Goal: Task Accomplishment & Management: Use online tool/utility

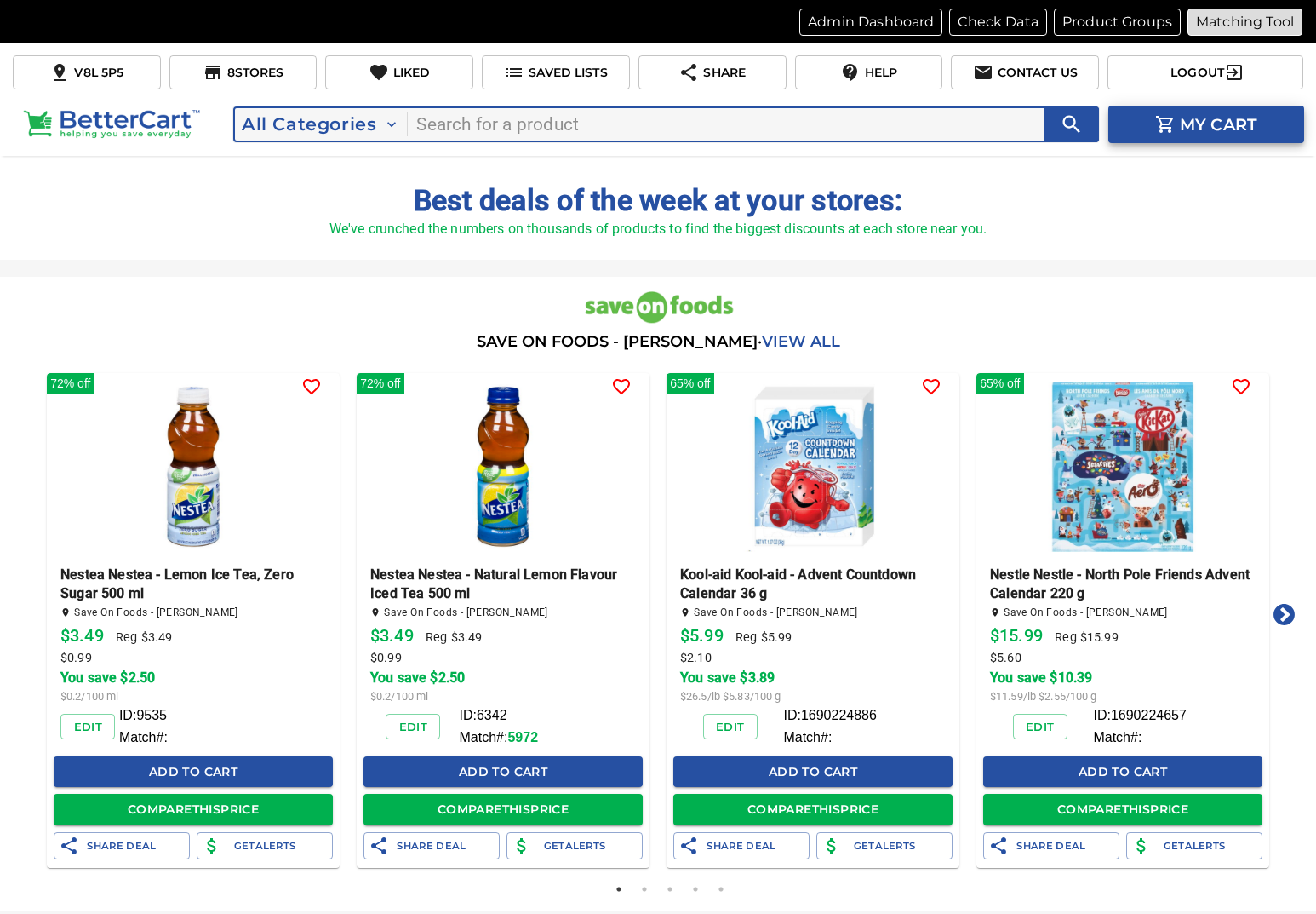
click at [1243, 12] on p "Matching Tool" at bounding box center [1245, 22] width 98 height 20
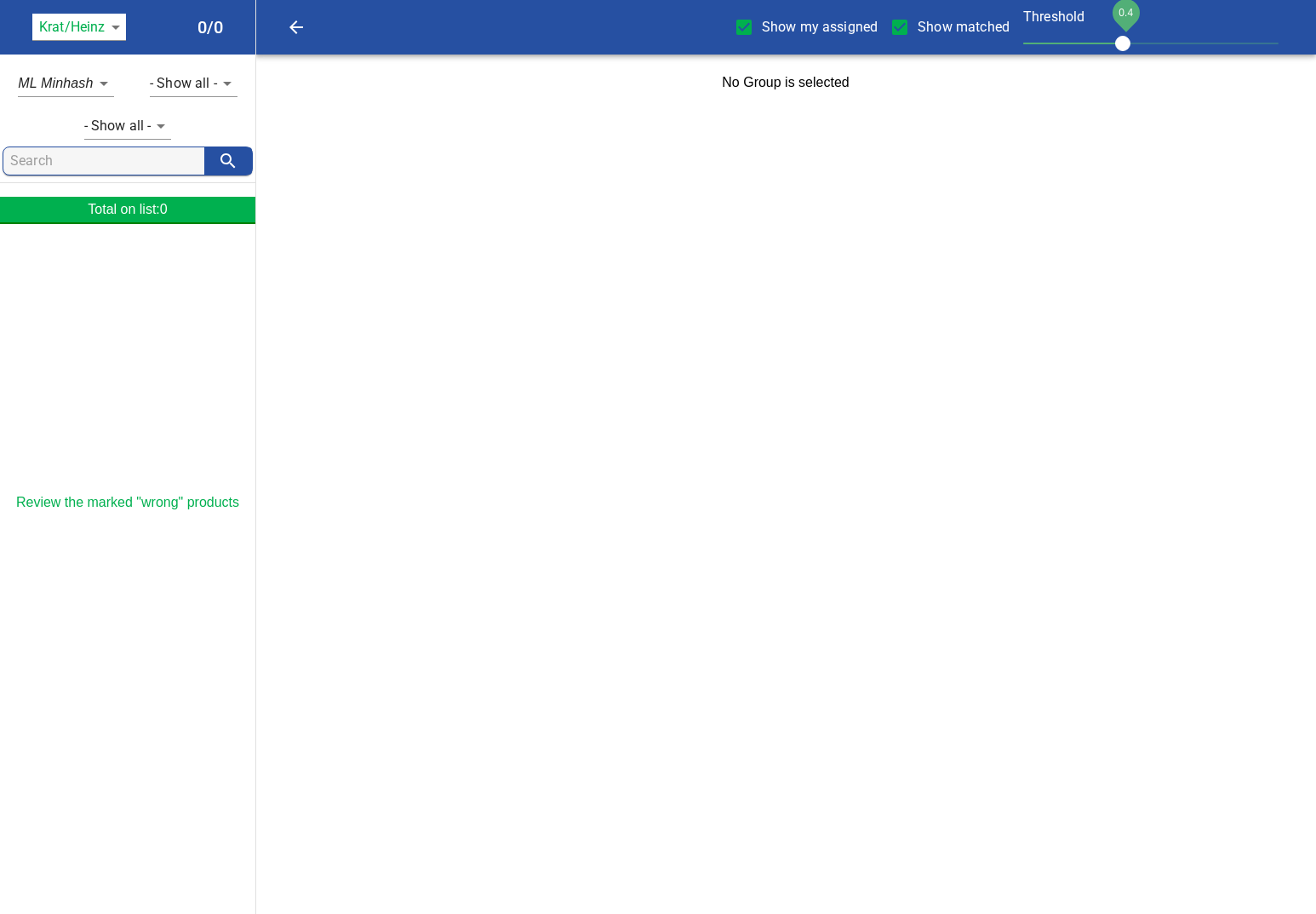
click at [97, 38] on body "tspan{white-space:pre} Show my assigned Show matched Threshold 0.4 Krat/[PERSON…" at bounding box center [658, 55] width 1316 height 111
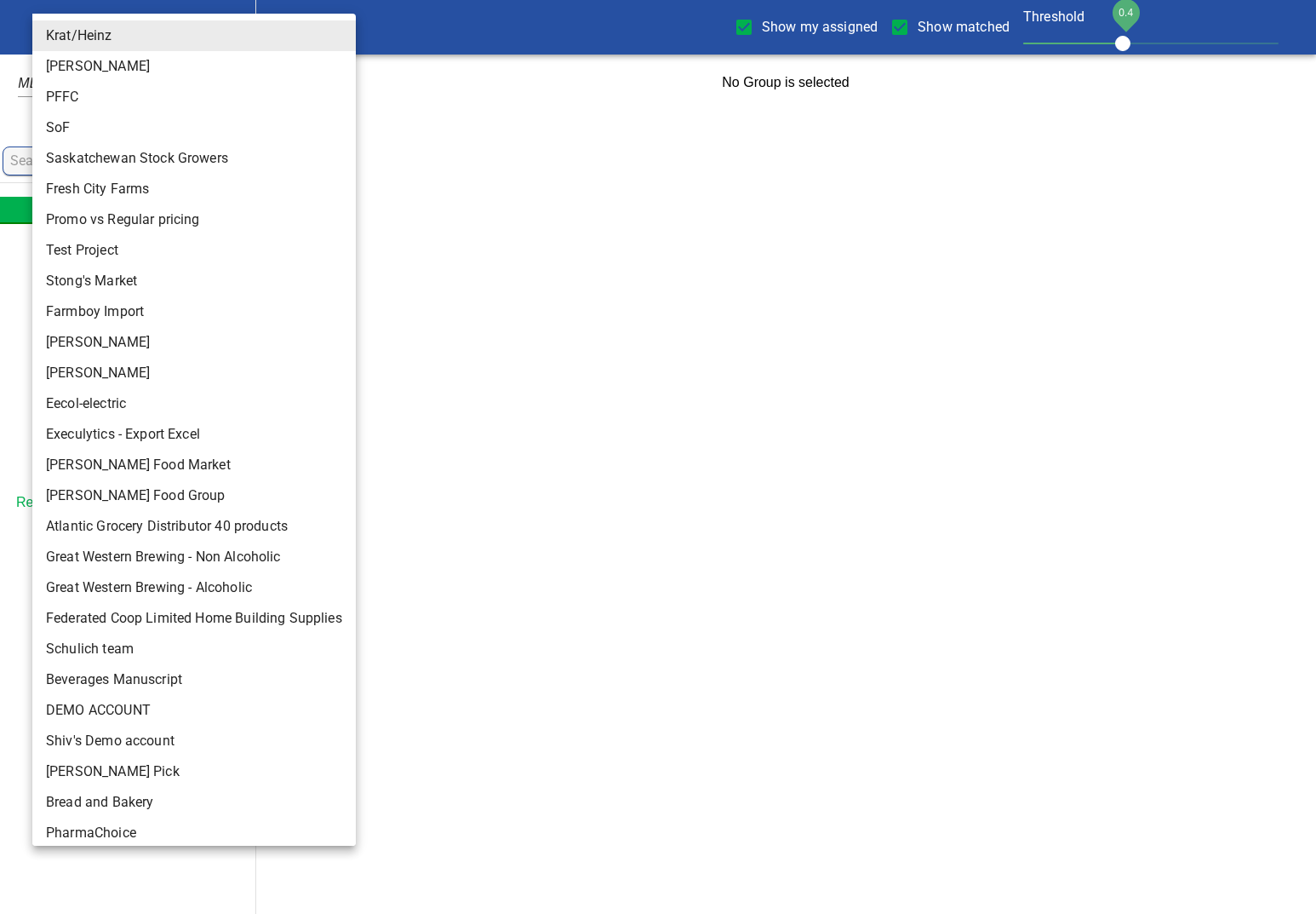
click at [86, 761] on li "[PERSON_NAME] Pick" at bounding box center [194, 771] width 324 height 30
type input "137"
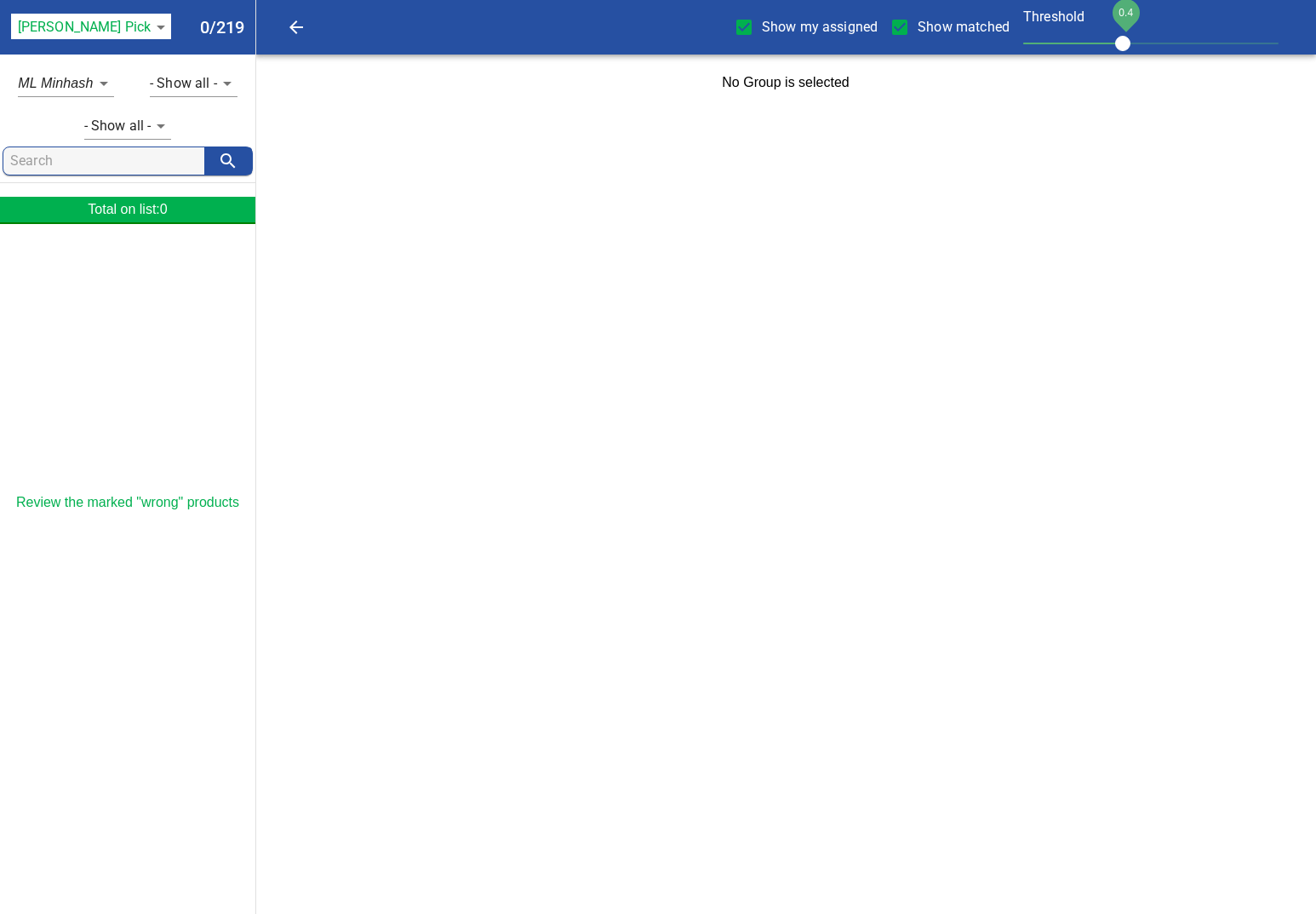
click at [743, 32] on input "Show my assigned" at bounding box center [743, 27] width 36 height 36
checkbox input "false"
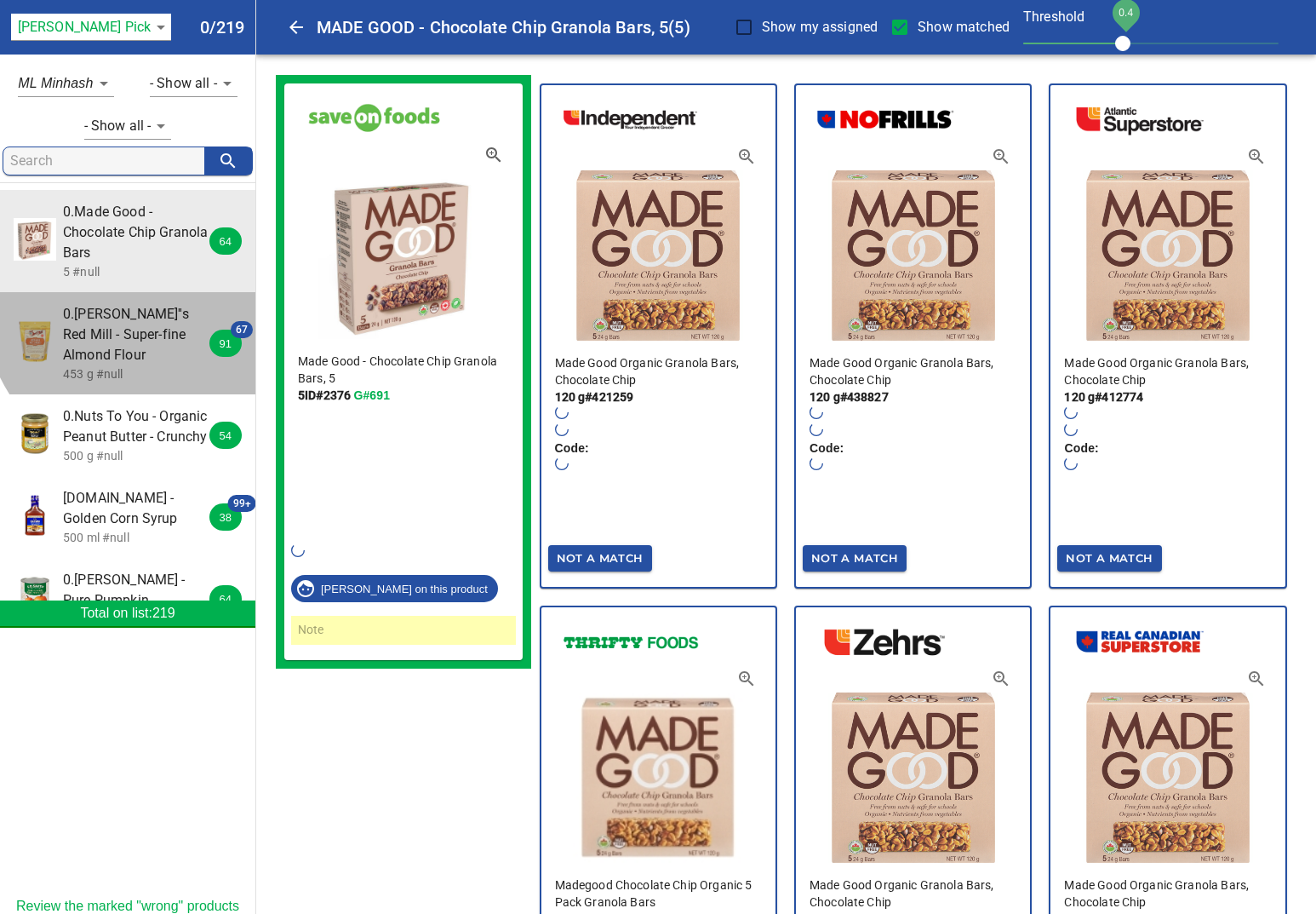
click at [146, 307] on span "0.[PERSON_NAME]''s Red Mill - Super-fine Almond Flour" at bounding box center [139, 334] width 151 height 61
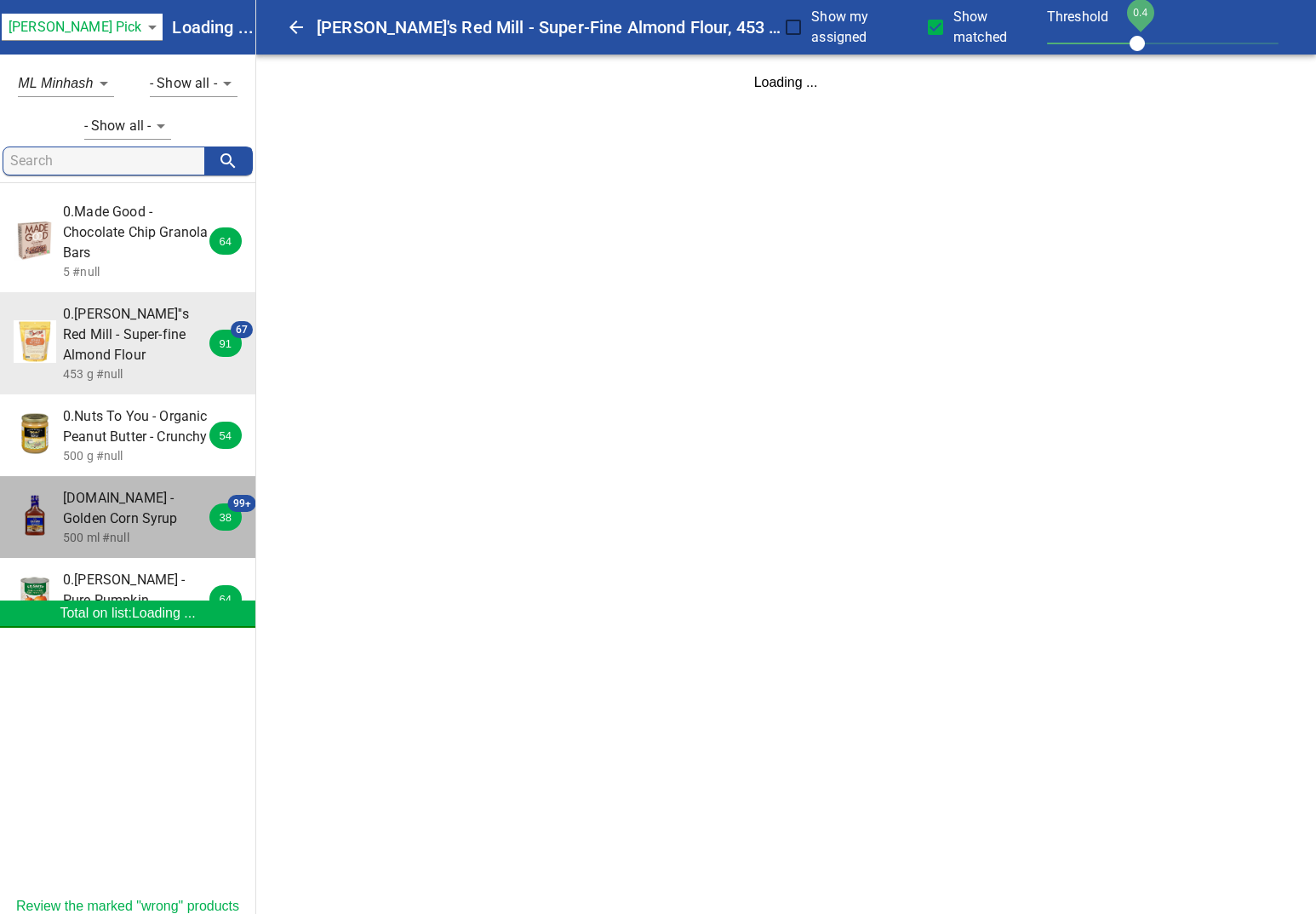
click at [194, 493] on span "[DOMAIN_NAME] - Golden Corn Syrup" at bounding box center [139, 508] width 151 height 41
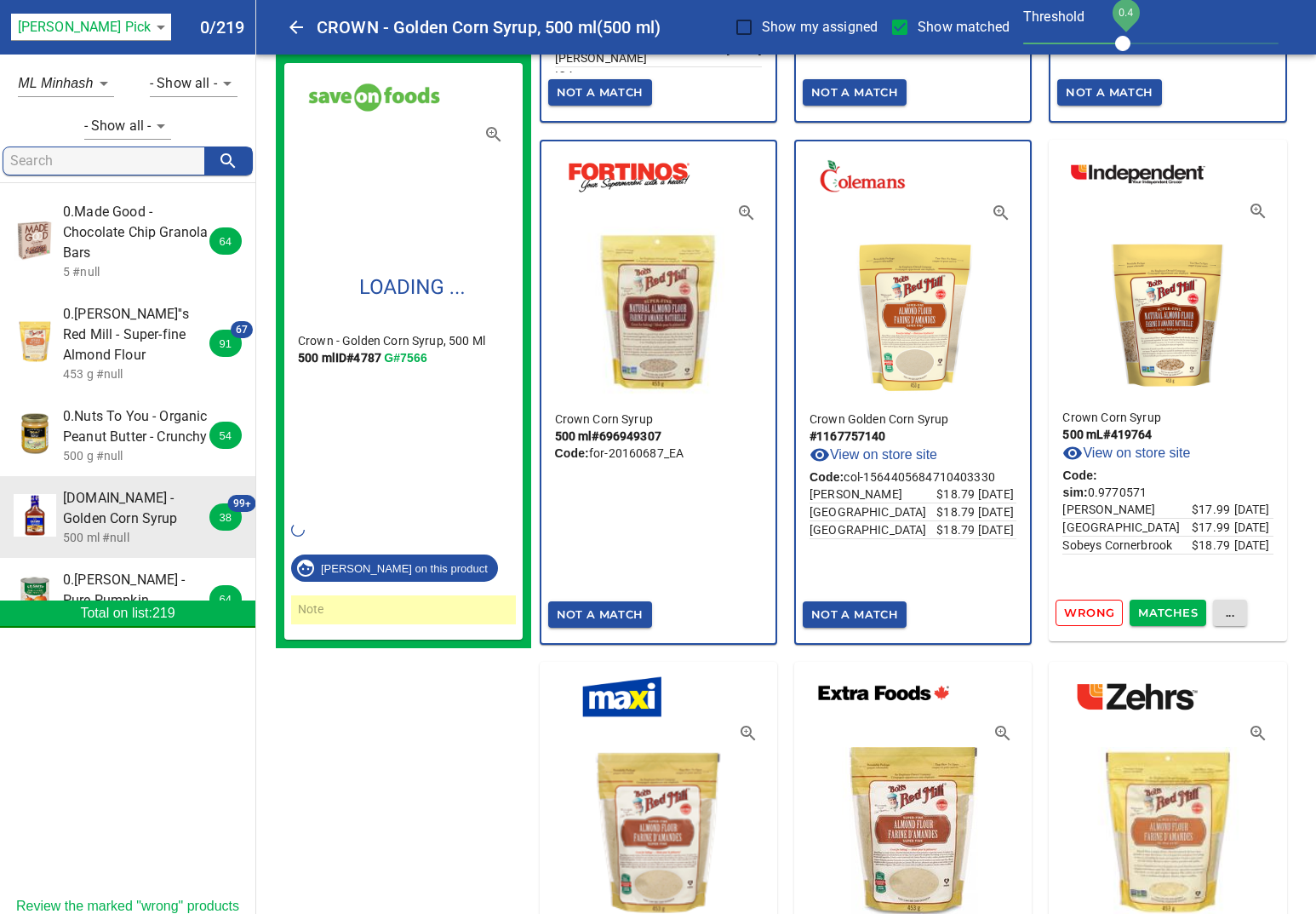
scroll to position [6720, 0]
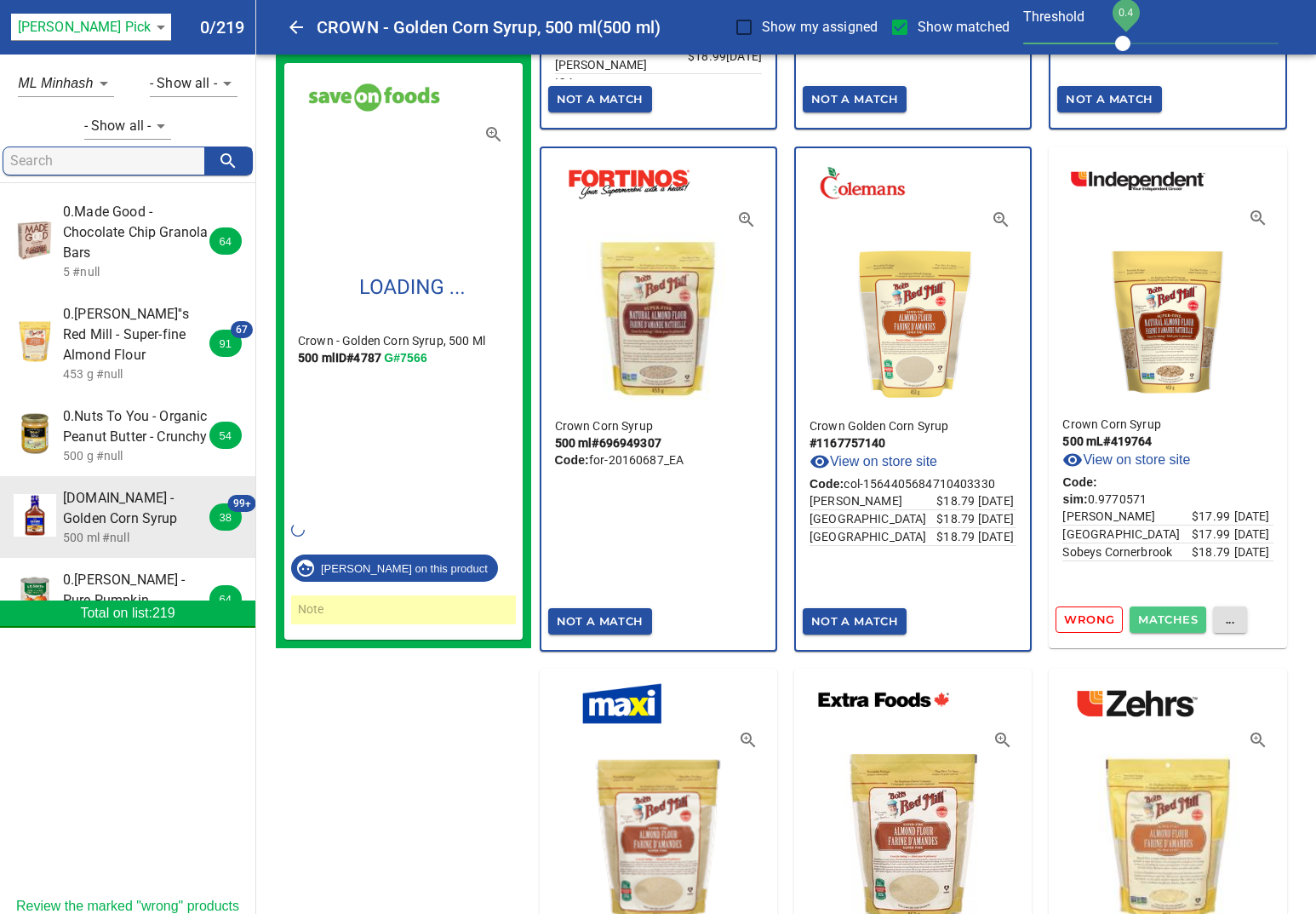
click at [1168, 615] on span "Matches" at bounding box center [1168, 619] width 60 height 19
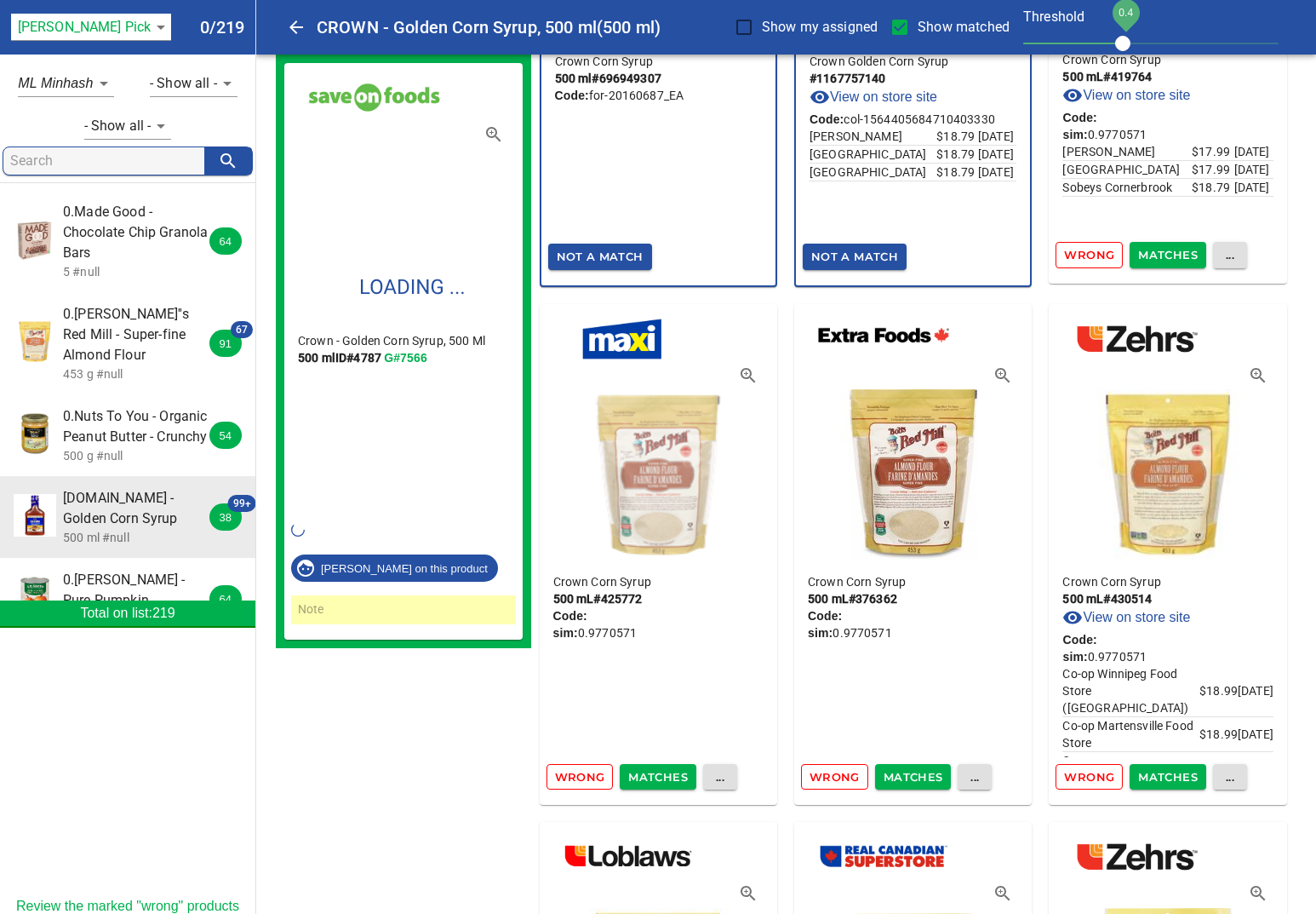
scroll to position [7139, 0]
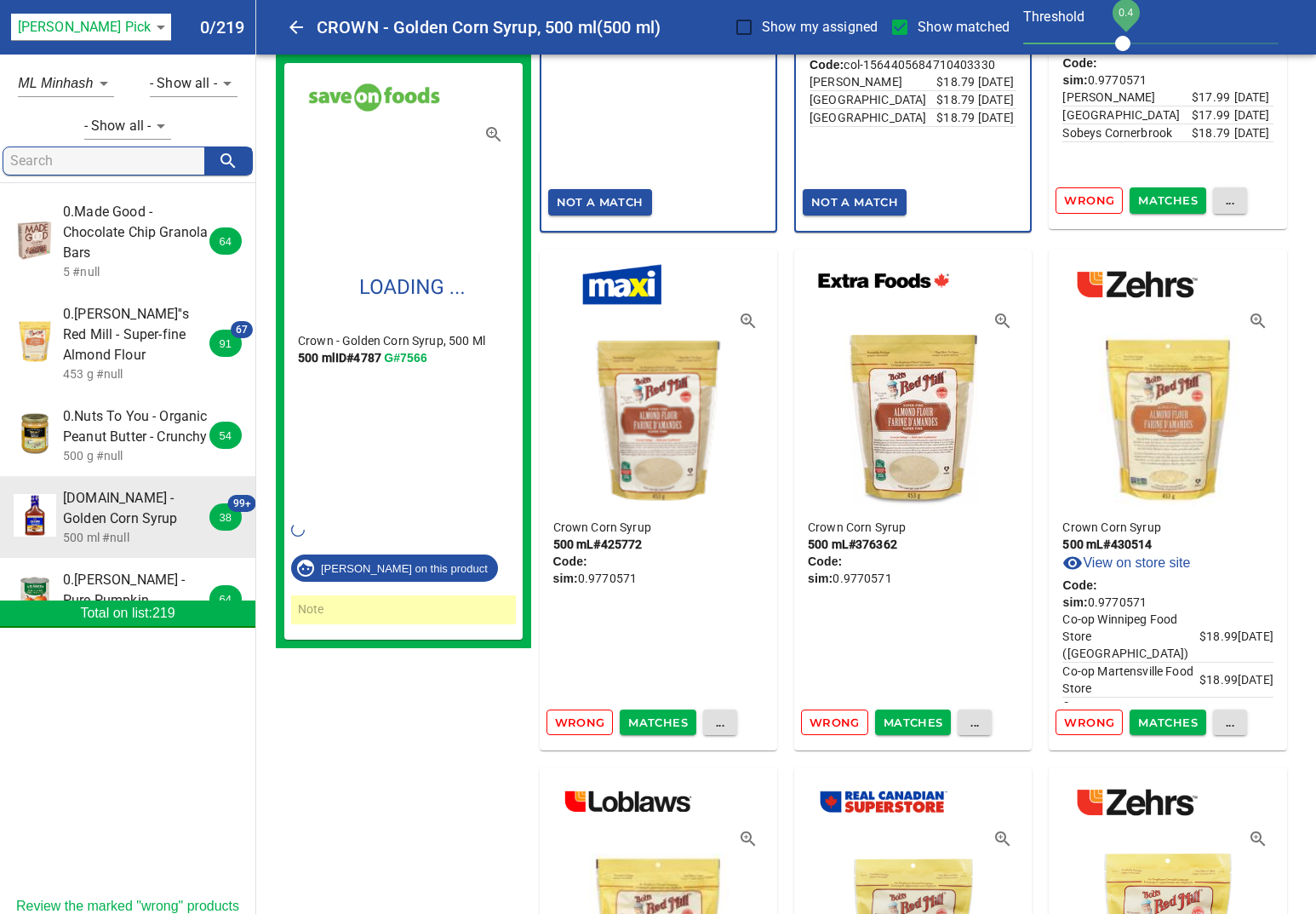
click at [641, 738] on div "Wrong Matches ..." at bounding box center [658, 722] width 238 height 40
click at [665, 725] on span "Matches" at bounding box center [658, 722] width 60 height 19
click at [906, 726] on span "Matches" at bounding box center [913, 722] width 60 height 19
click at [1163, 719] on span "Matches" at bounding box center [1168, 722] width 60 height 19
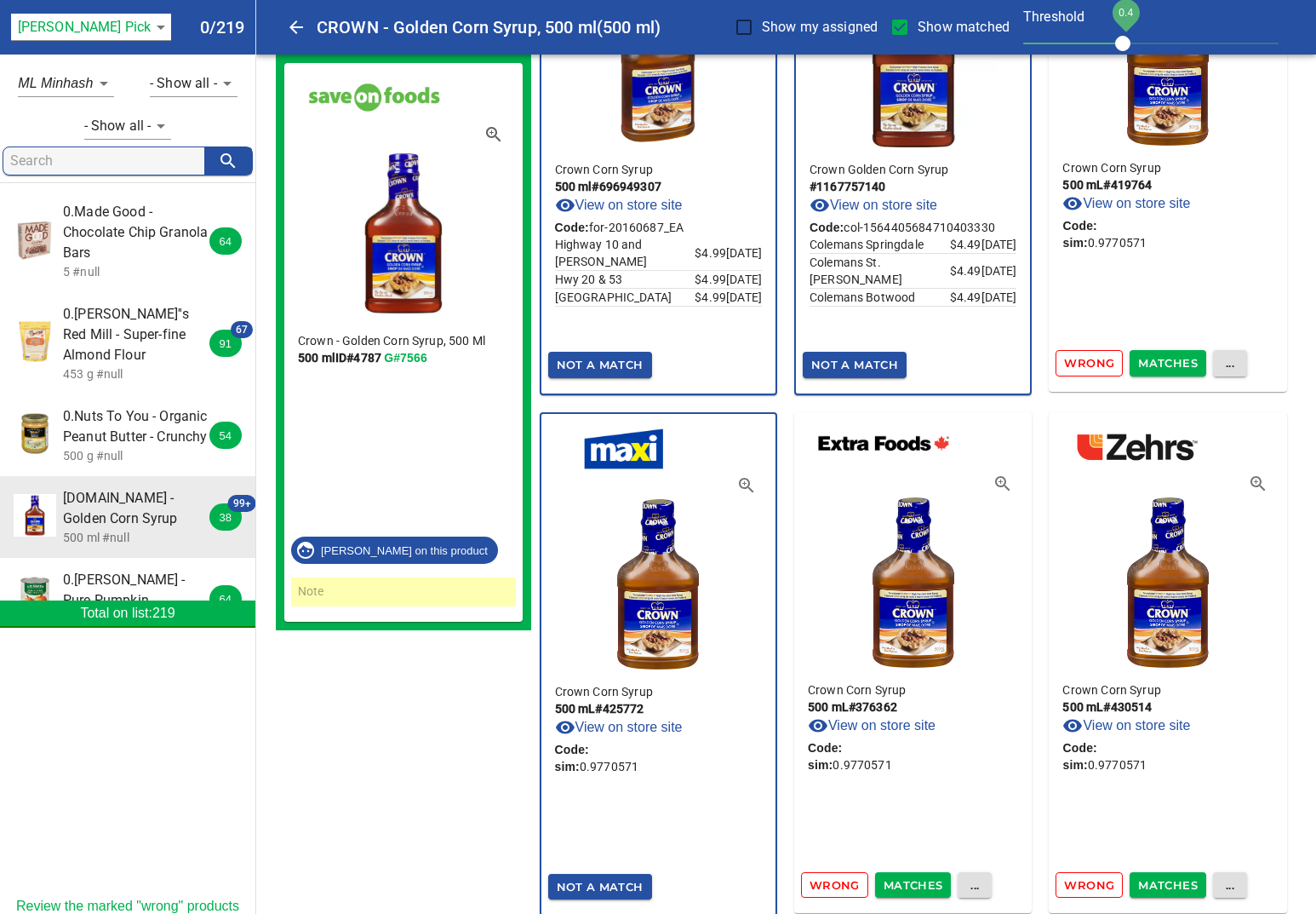
scroll to position [6940, 0]
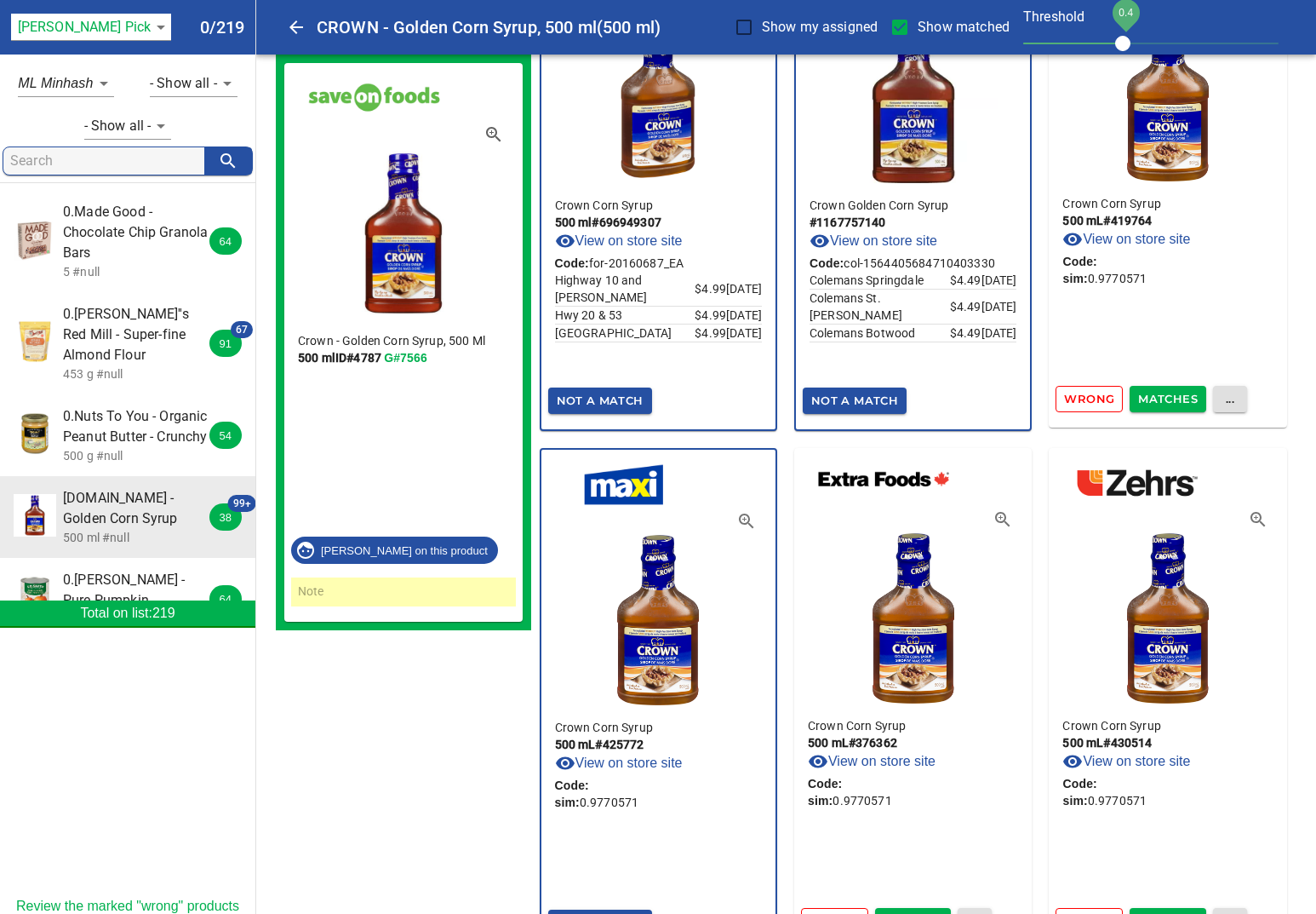
click at [1172, 391] on span "Matches" at bounding box center [1168, 398] width 60 height 19
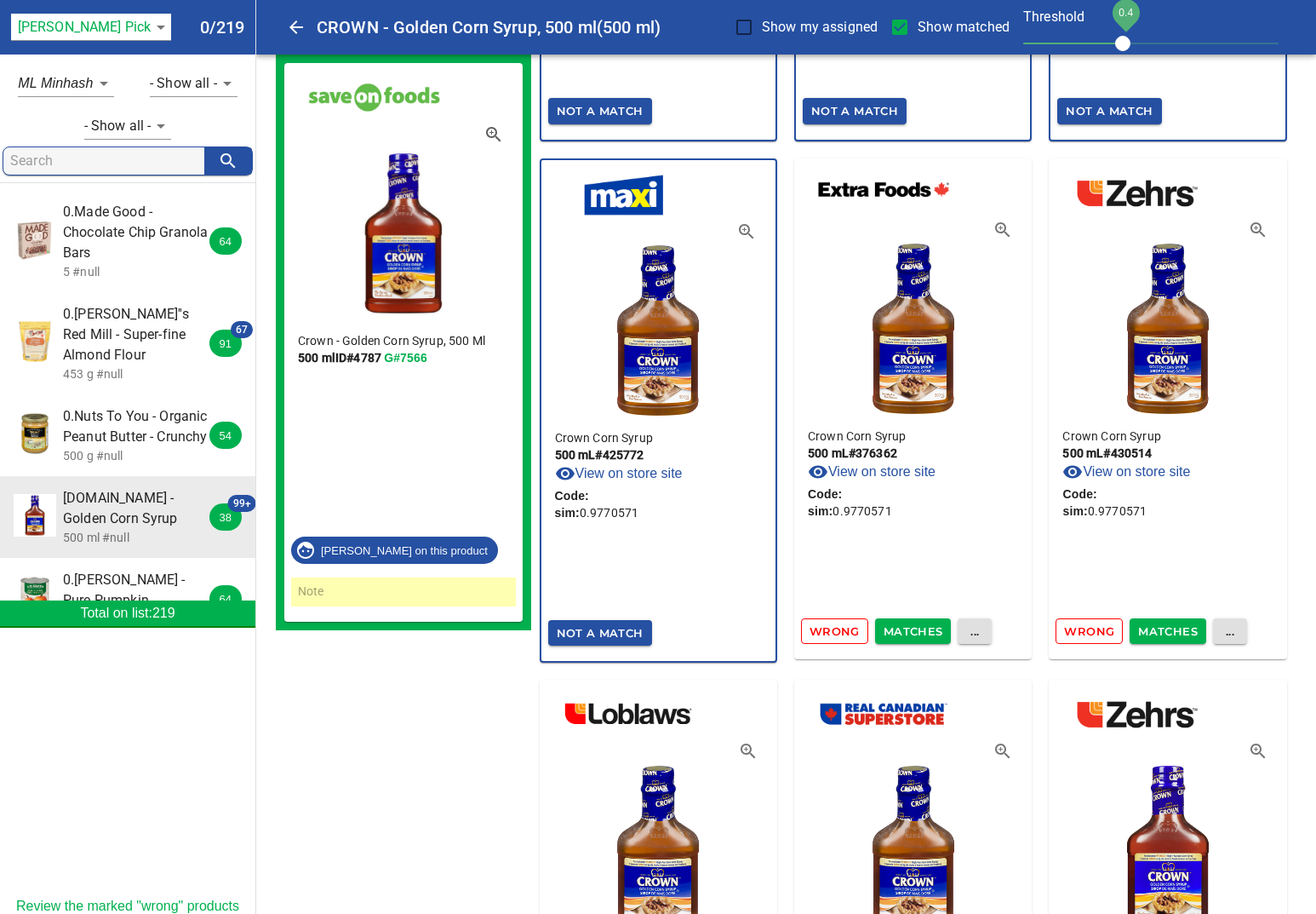
scroll to position [7276, 0]
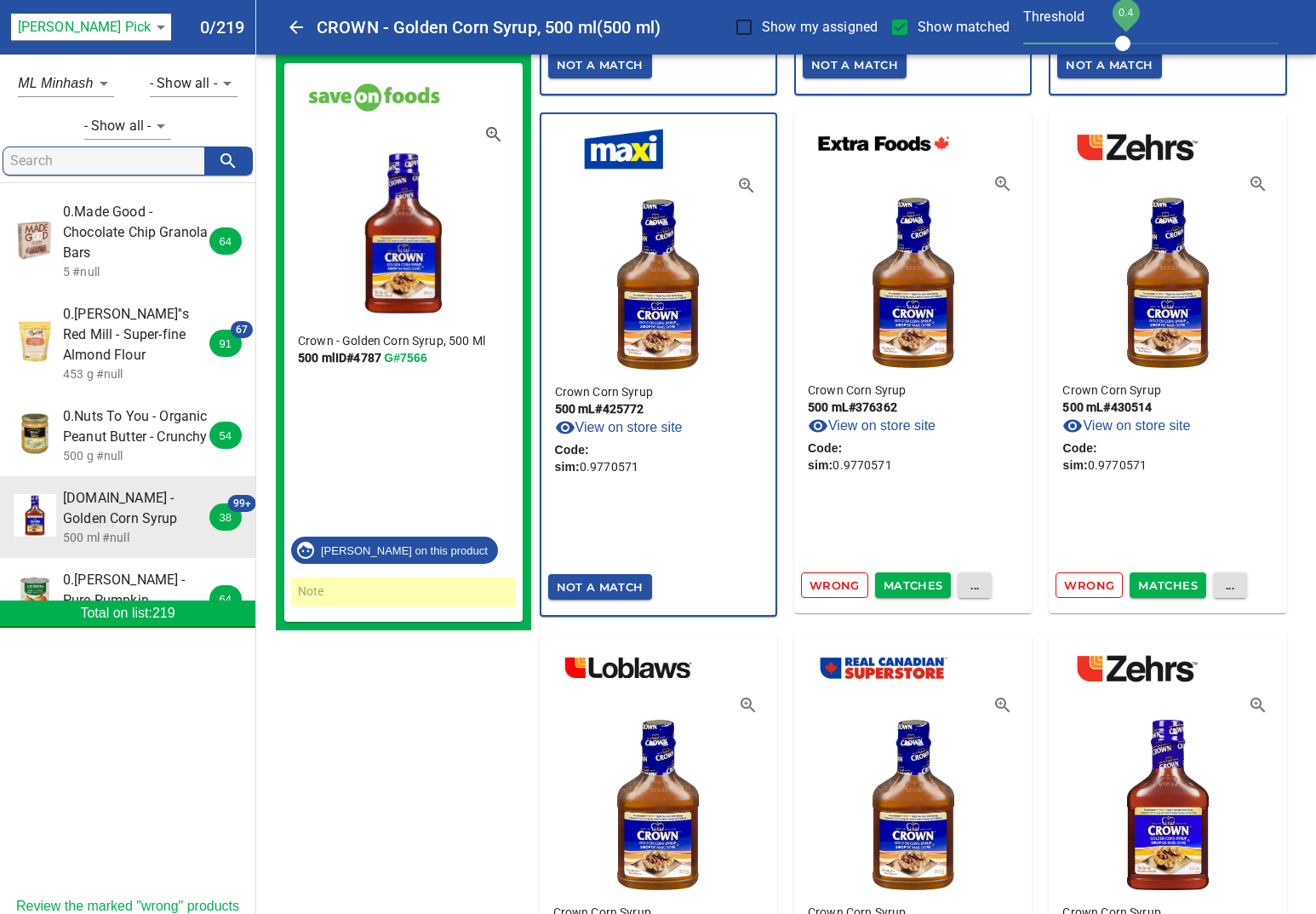
click at [908, 582] on span "Matches" at bounding box center [913, 585] width 60 height 19
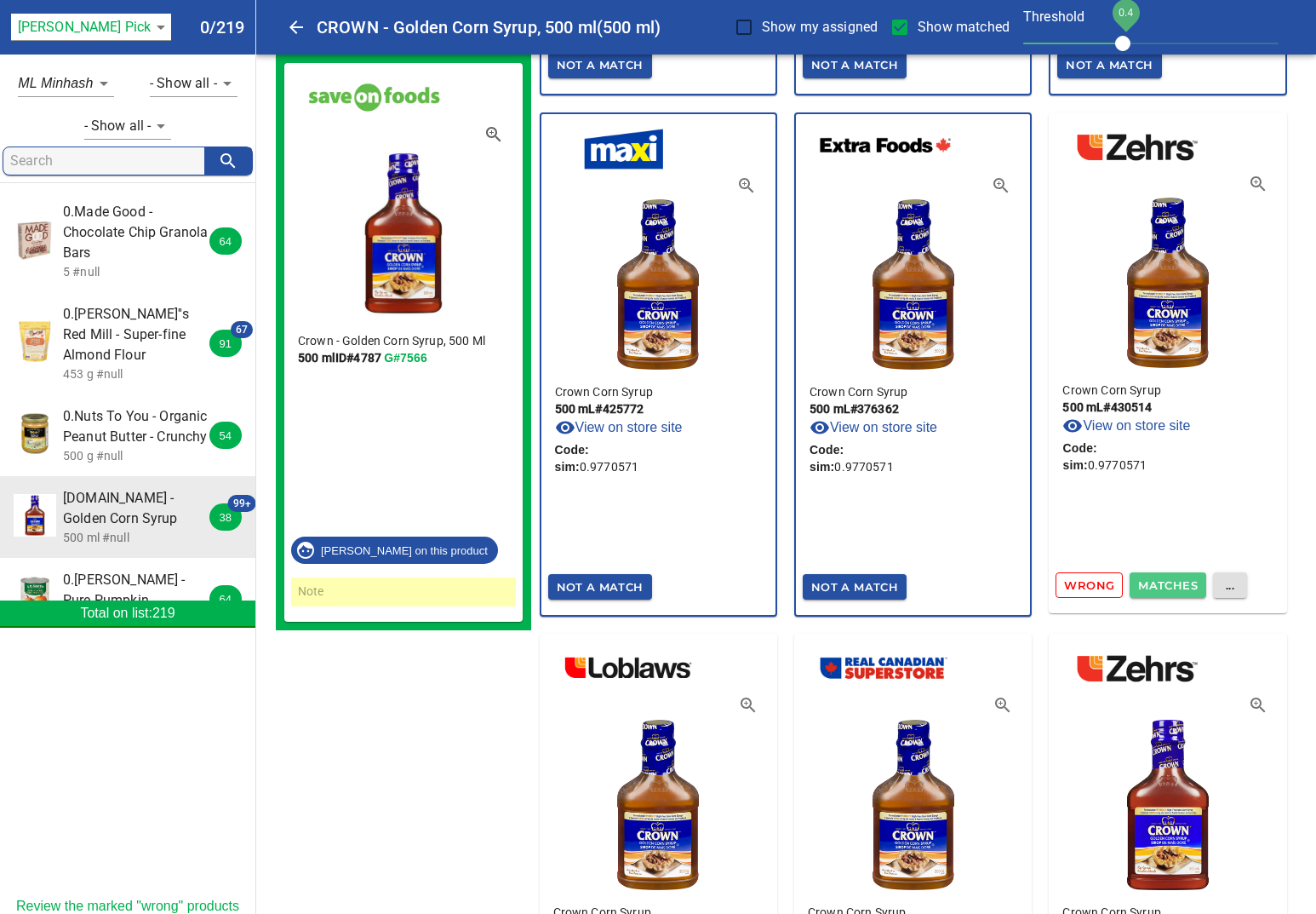
click at [1183, 585] on span "Matches" at bounding box center [1168, 585] width 60 height 19
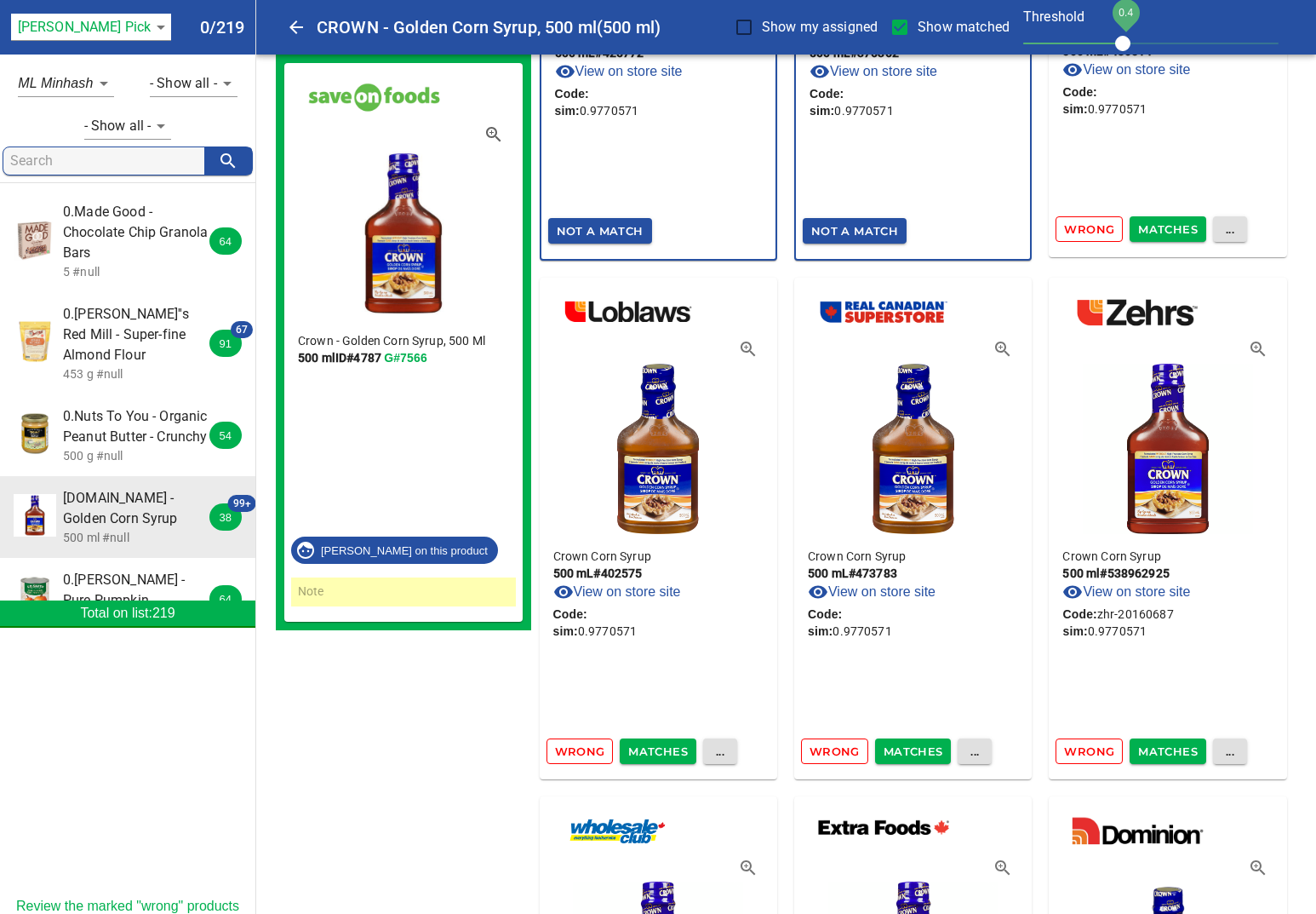
scroll to position [7689, 0]
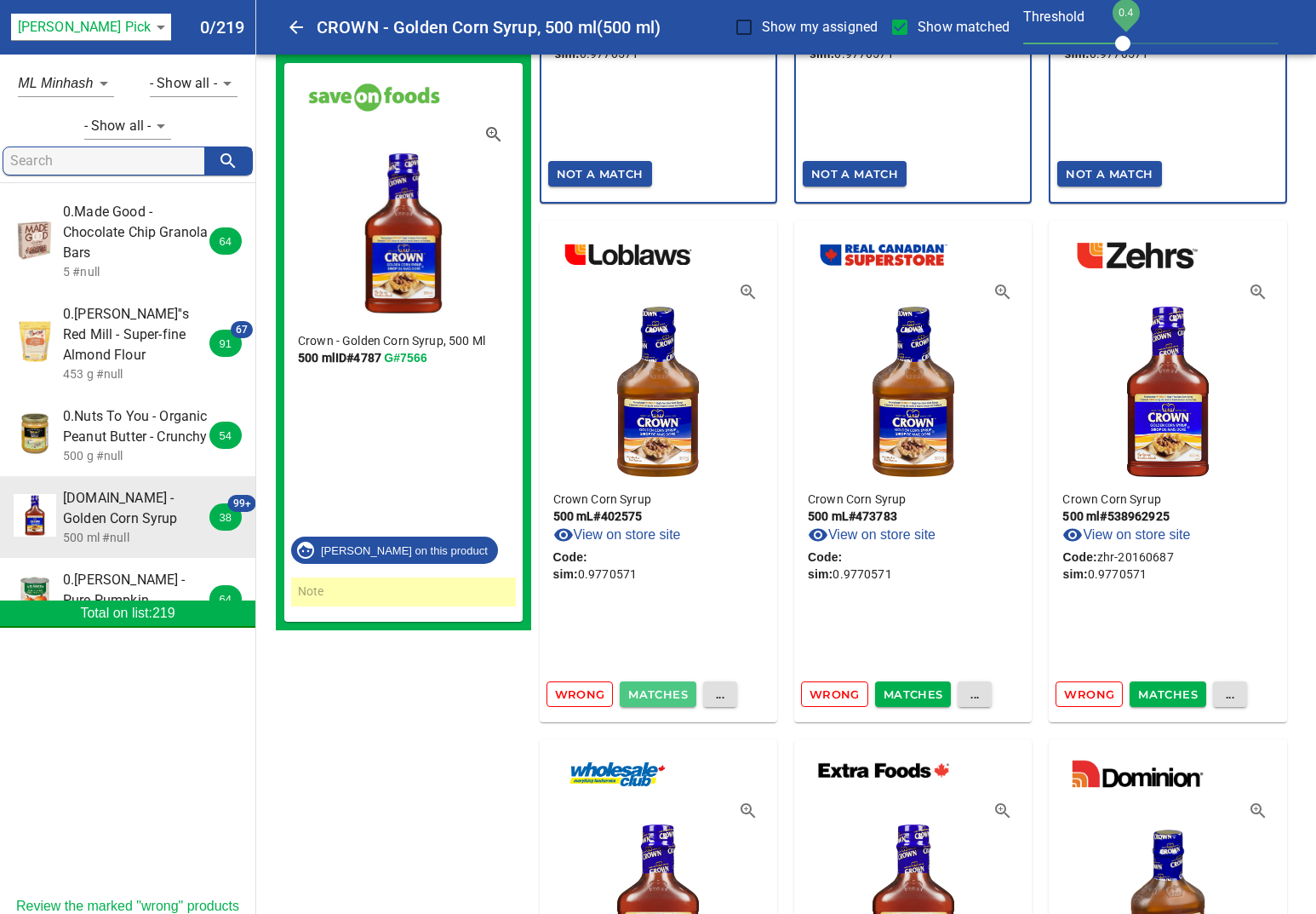
click at [668, 691] on span "Matches" at bounding box center [658, 694] width 60 height 19
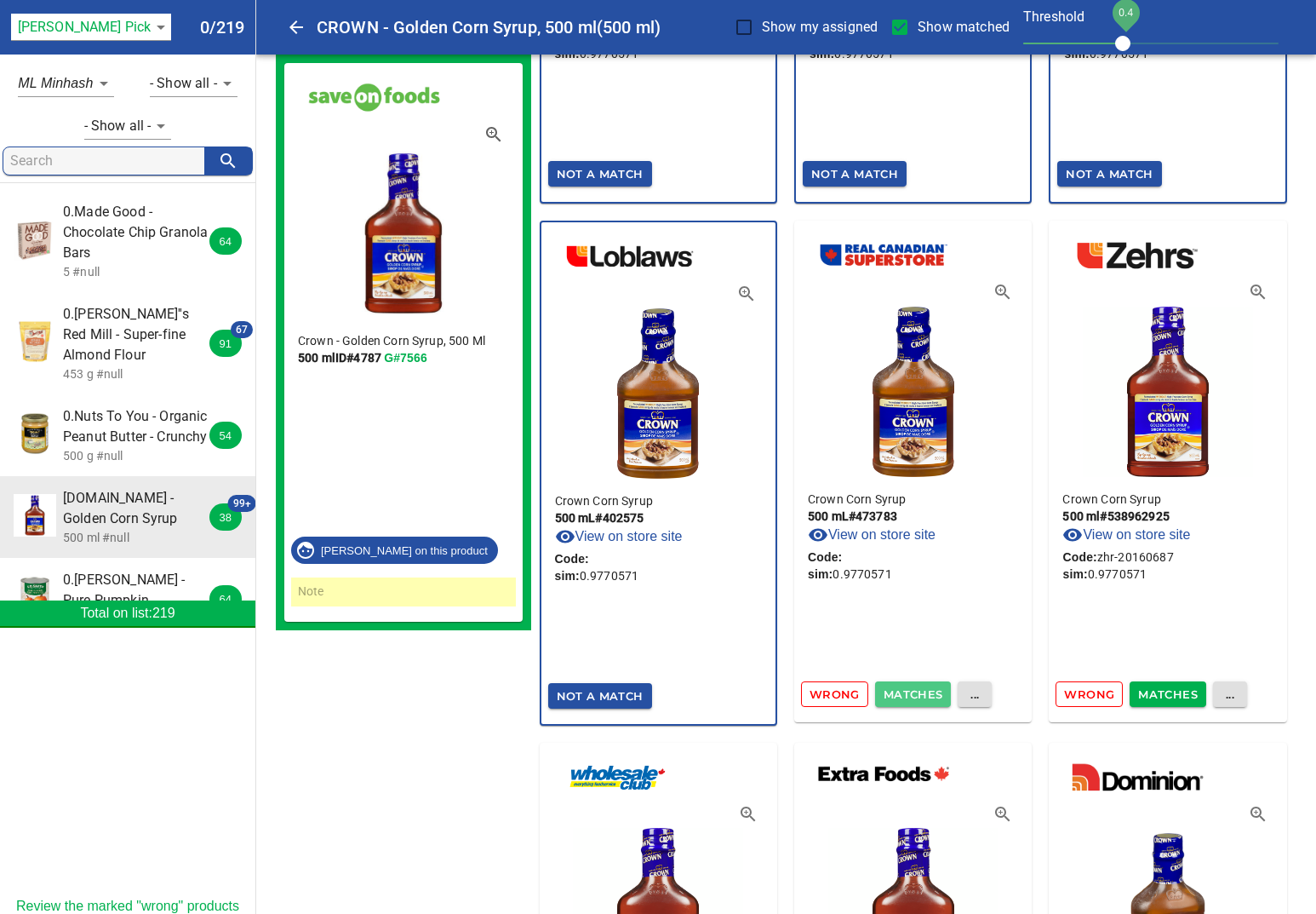
click at [895, 690] on span "Matches" at bounding box center [913, 694] width 60 height 19
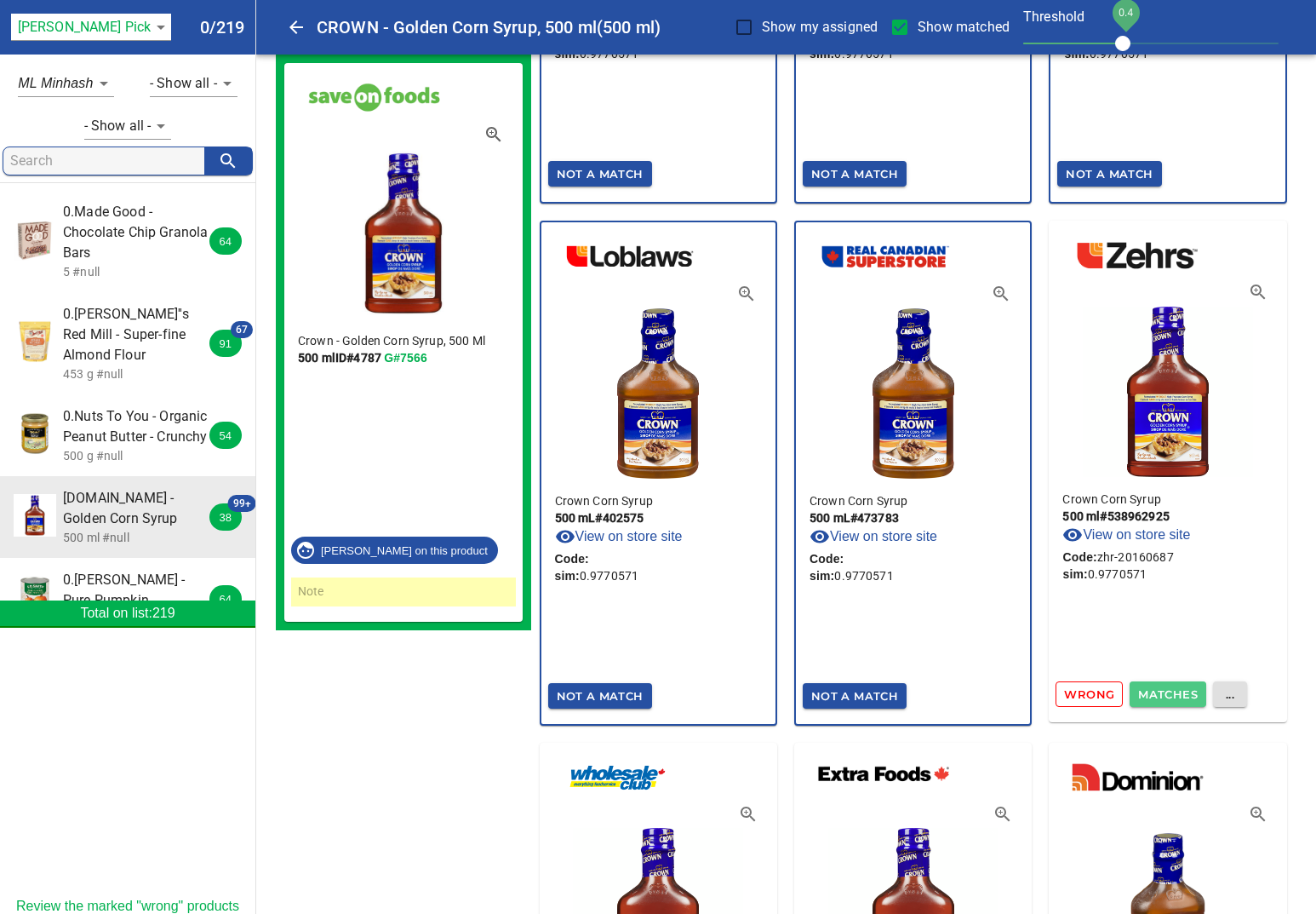
click at [1148, 695] on span "Matches" at bounding box center [1168, 694] width 60 height 19
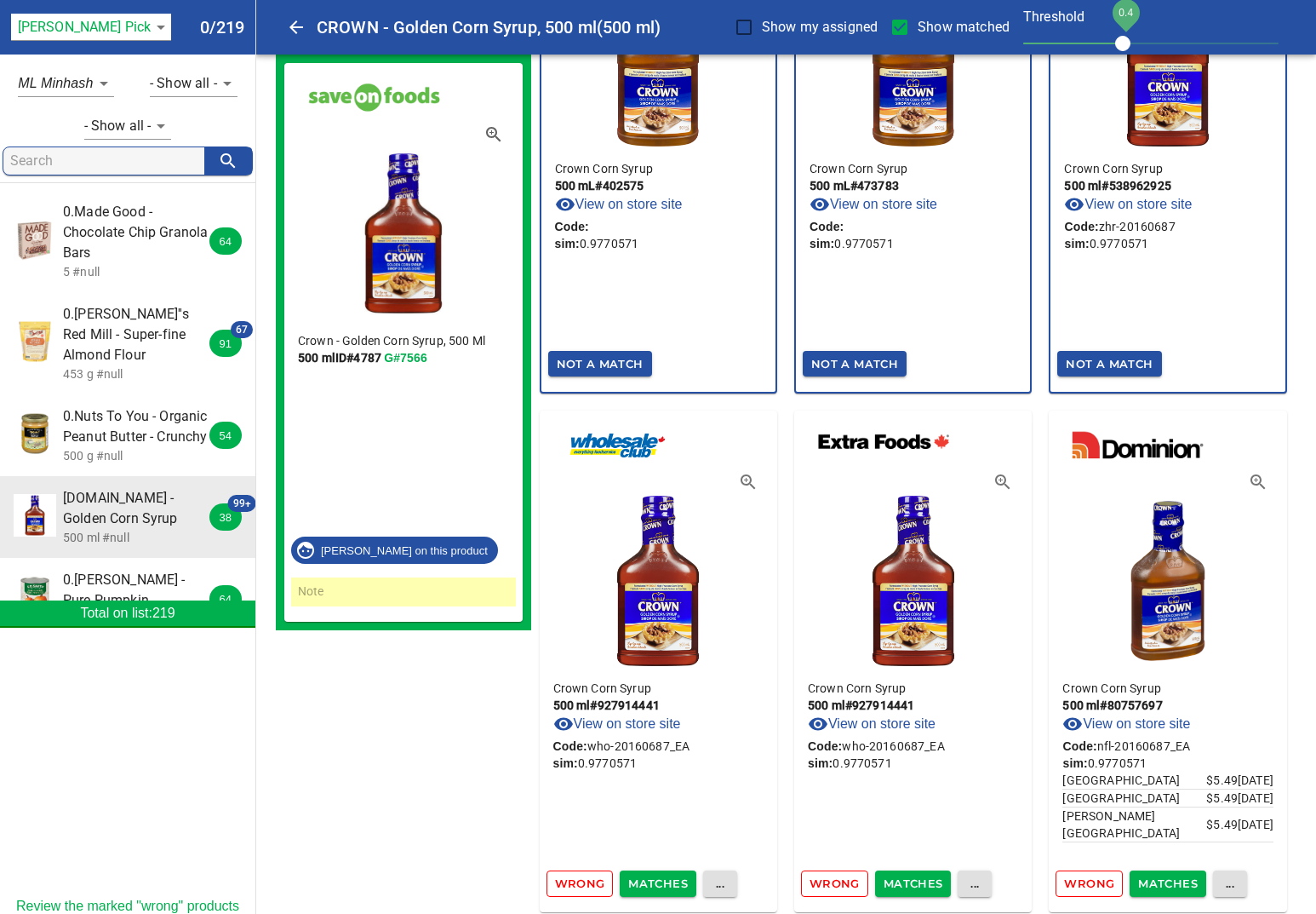
scroll to position [8106, 0]
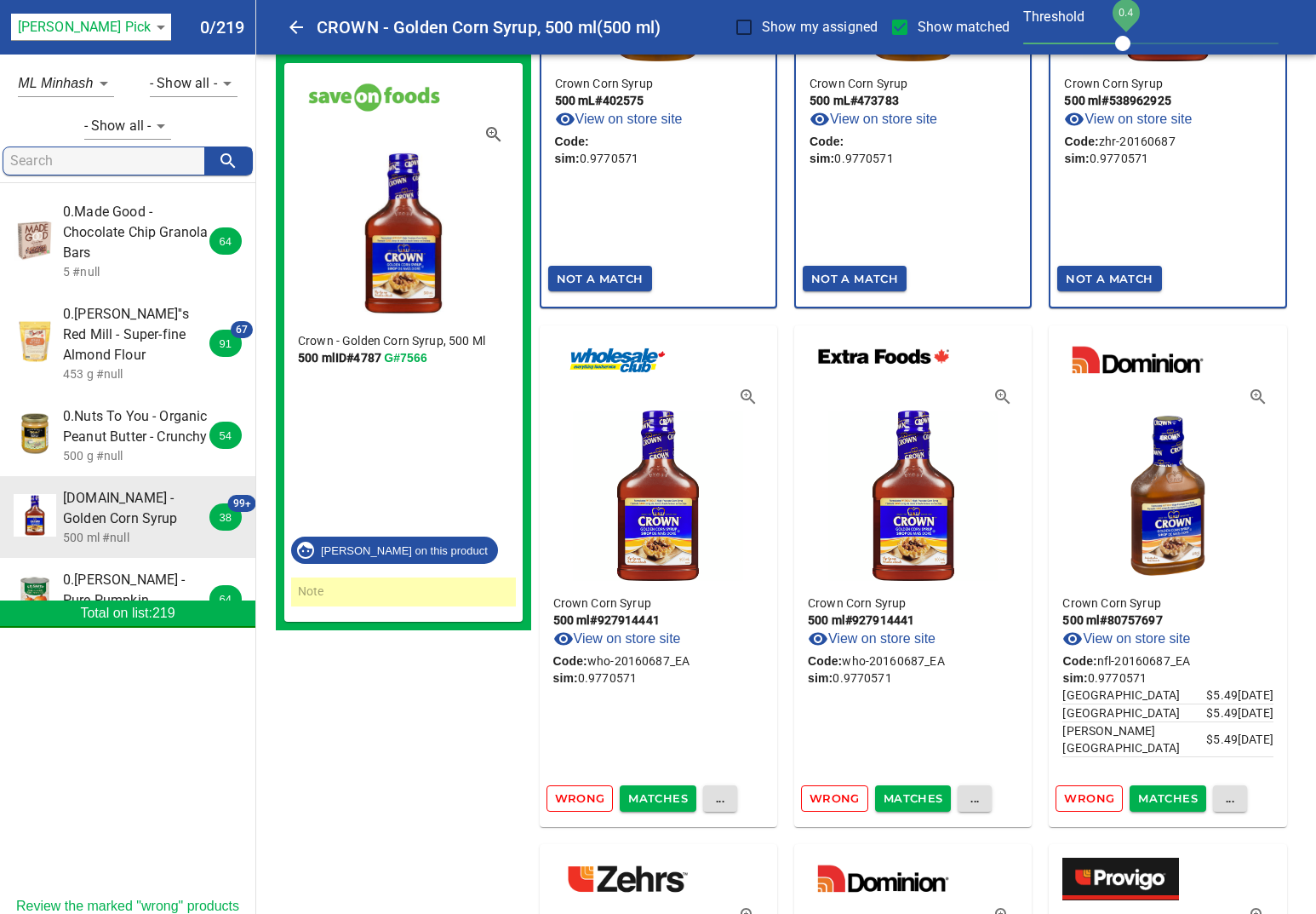
click at [647, 808] on button "Matches" at bounding box center [658, 797] width 77 height 27
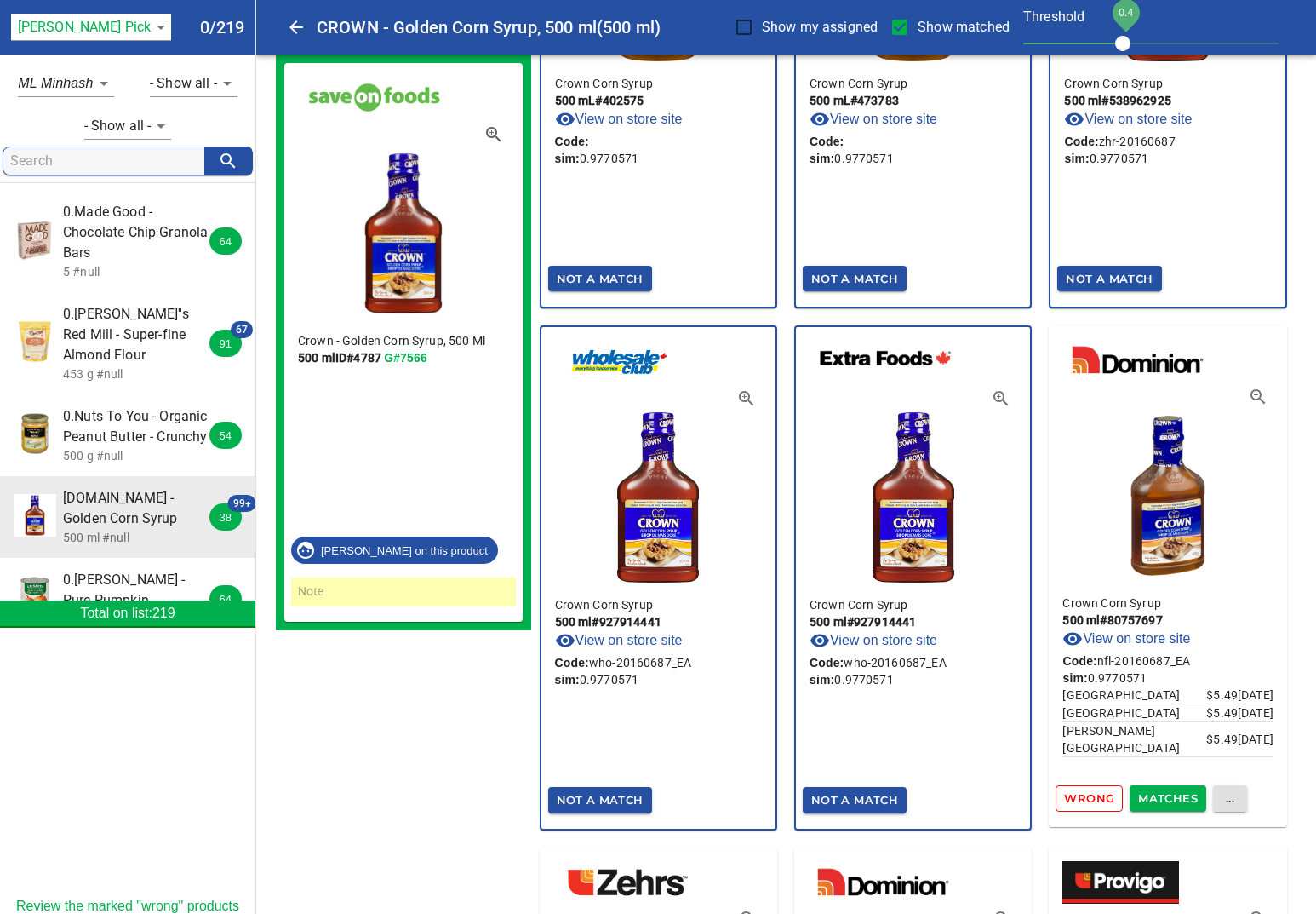
click at [897, 795] on button "Not A Match" at bounding box center [854, 799] width 104 height 27
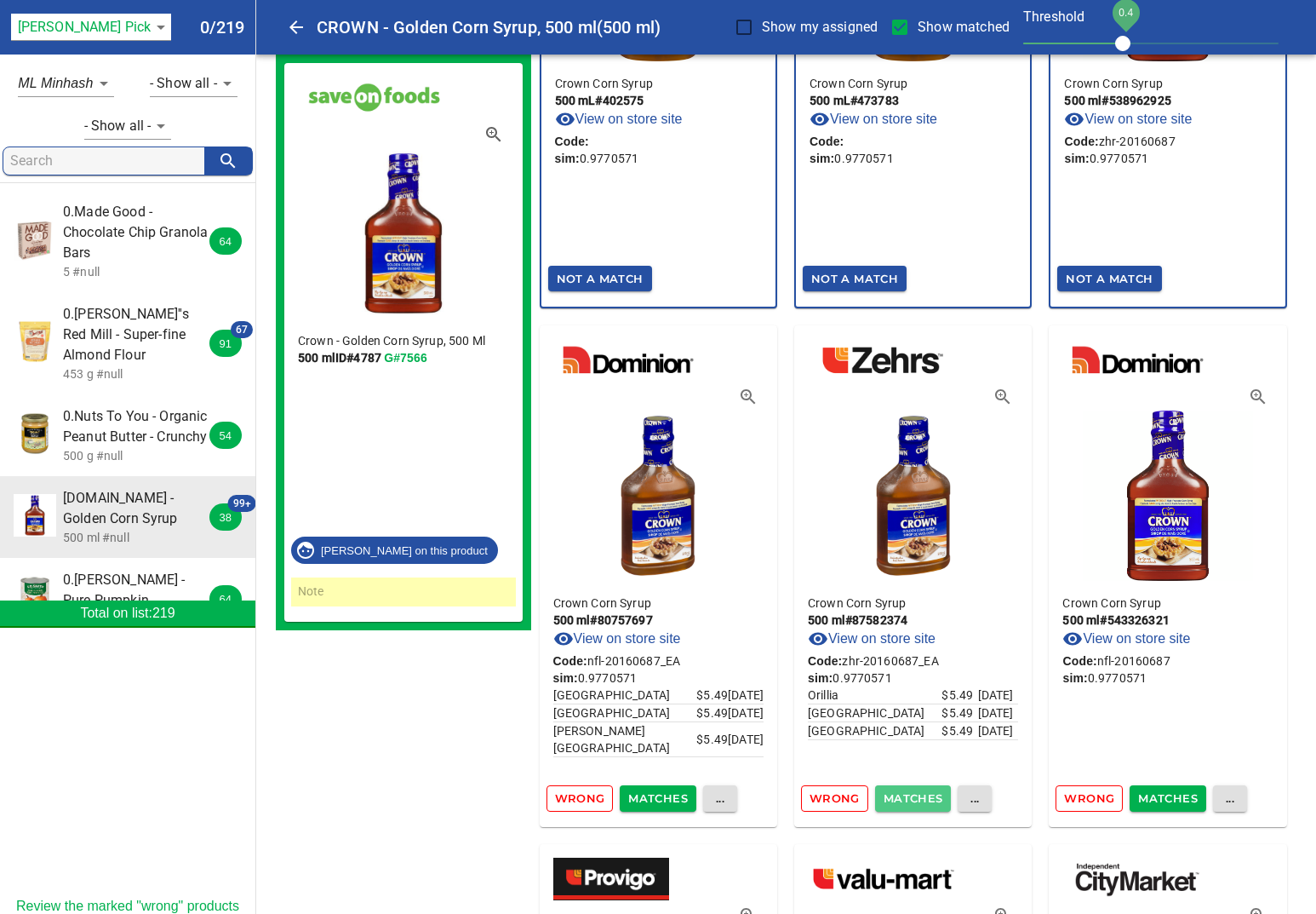
click at [897, 795] on span "Matches" at bounding box center [913, 797] width 60 height 19
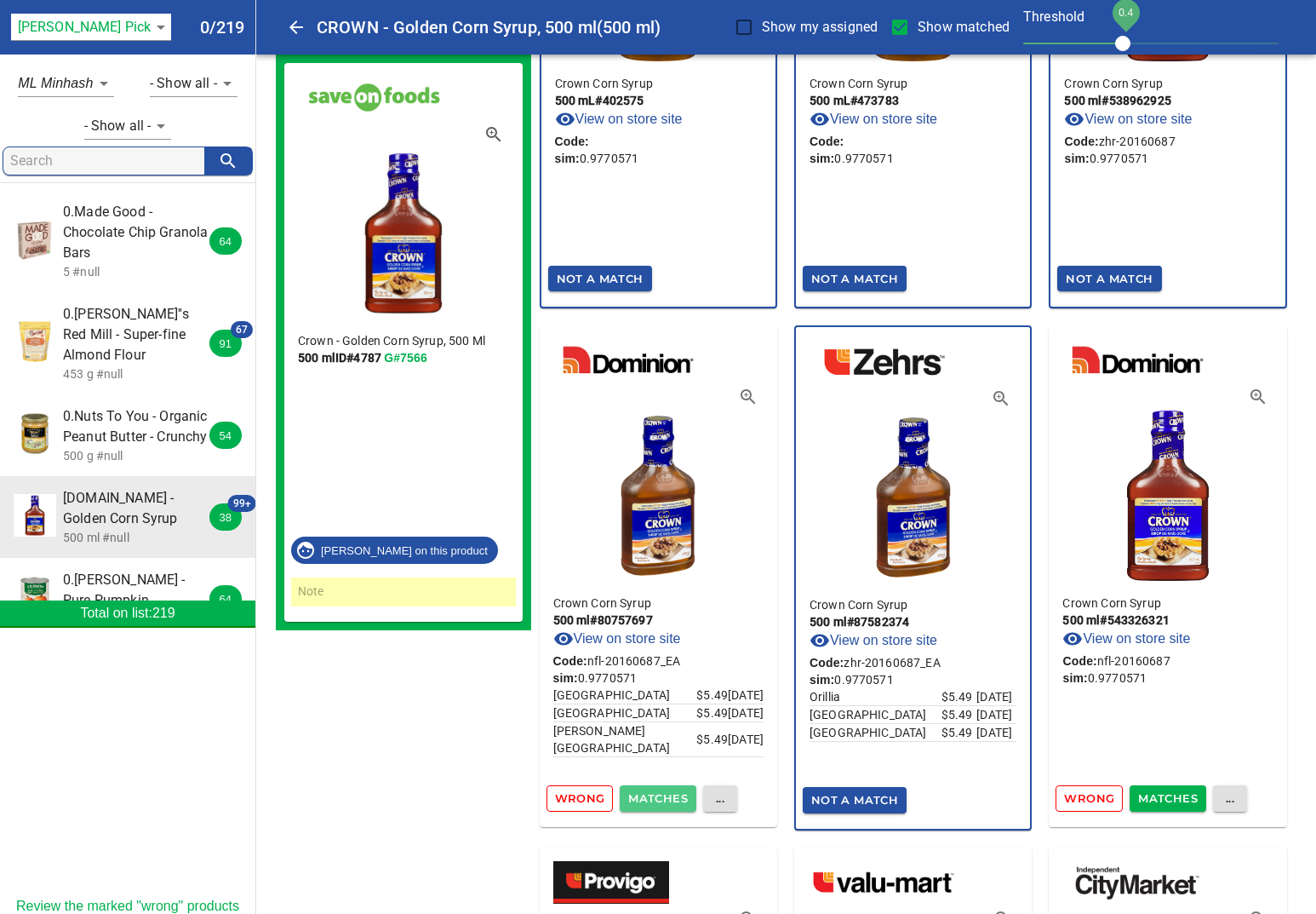
click at [652, 807] on span "Matches" at bounding box center [658, 797] width 60 height 19
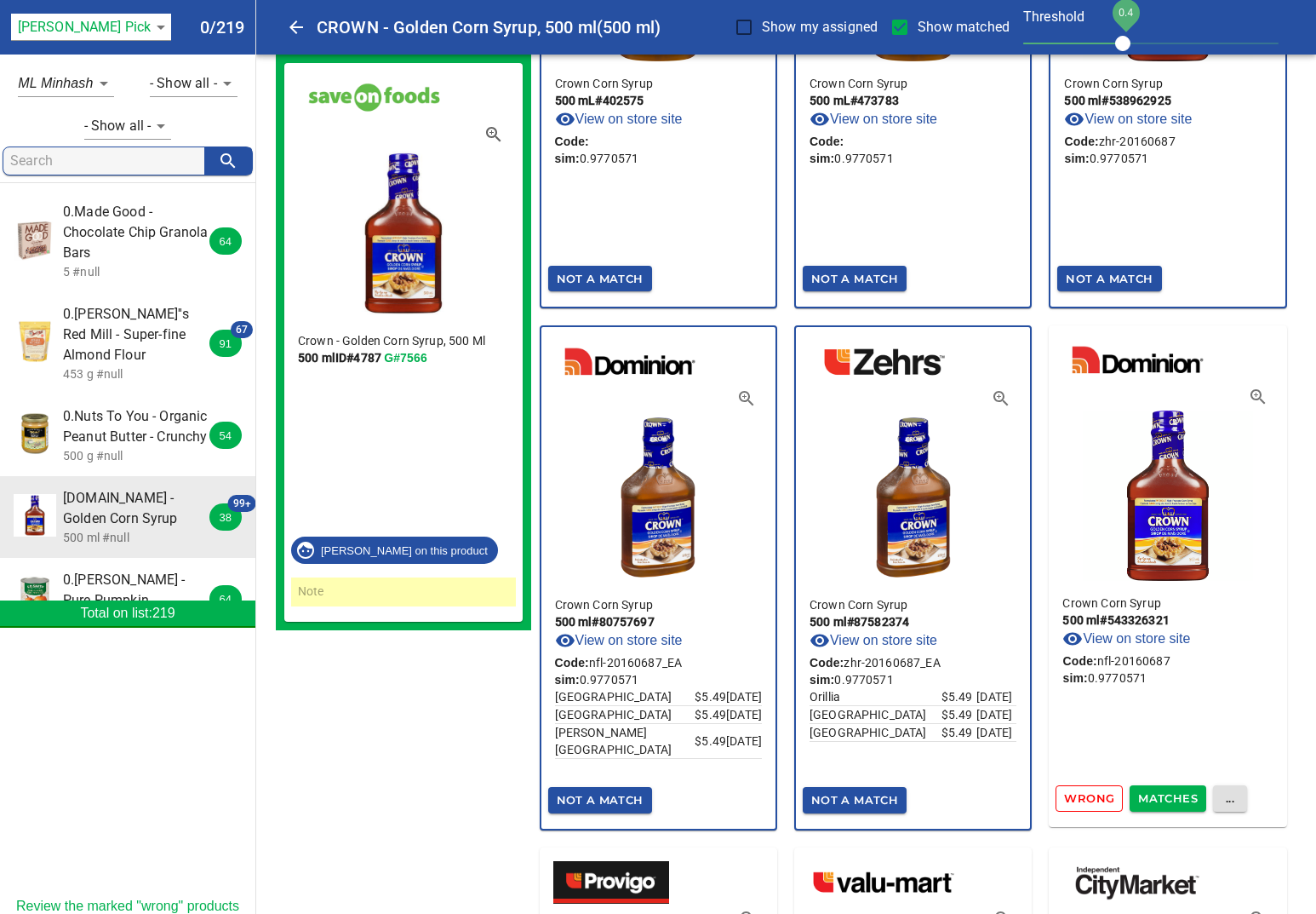
click at [1169, 798] on span "Matches" at bounding box center [1168, 797] width 60 height 19
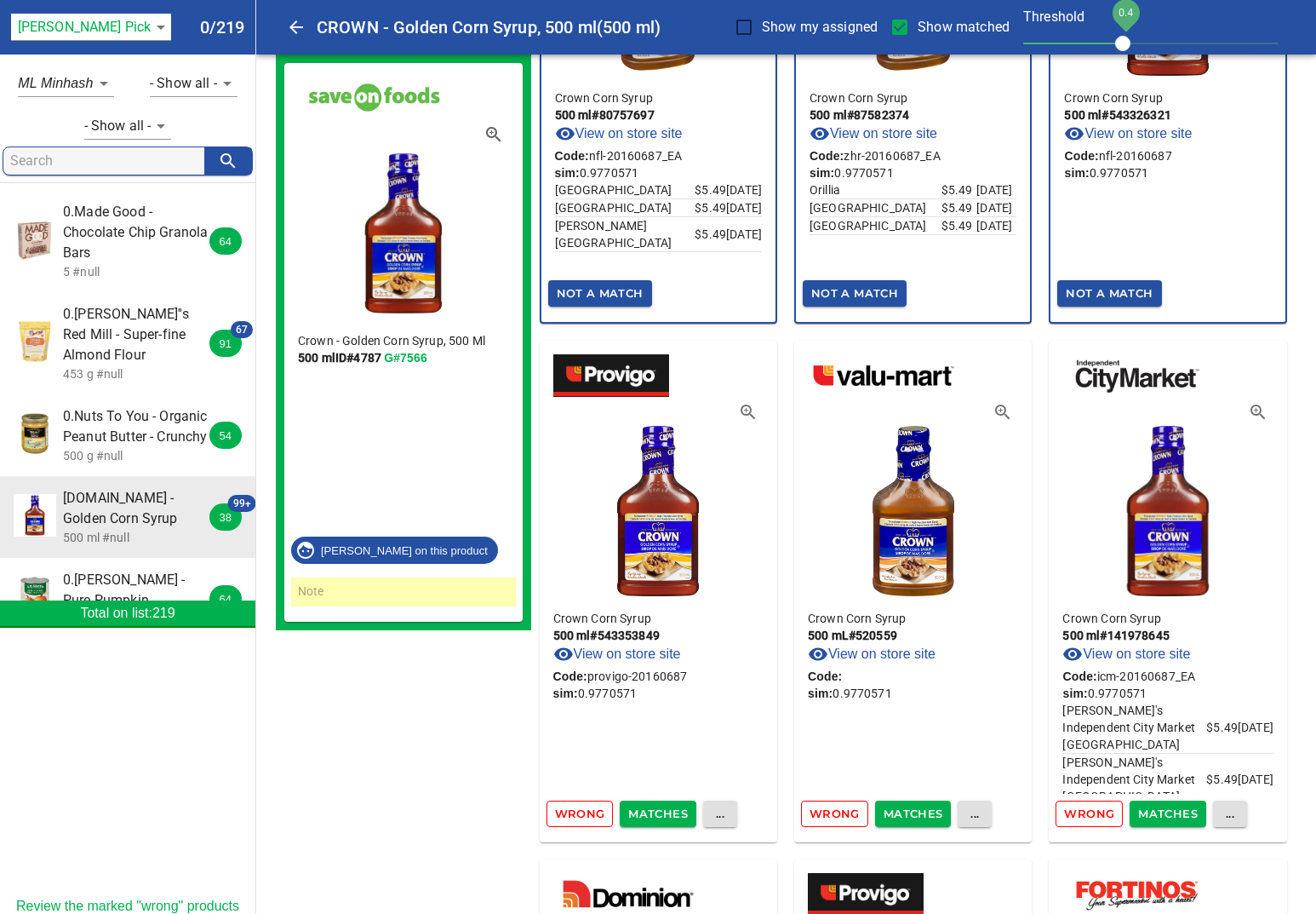
scroll to position [8623, 0]
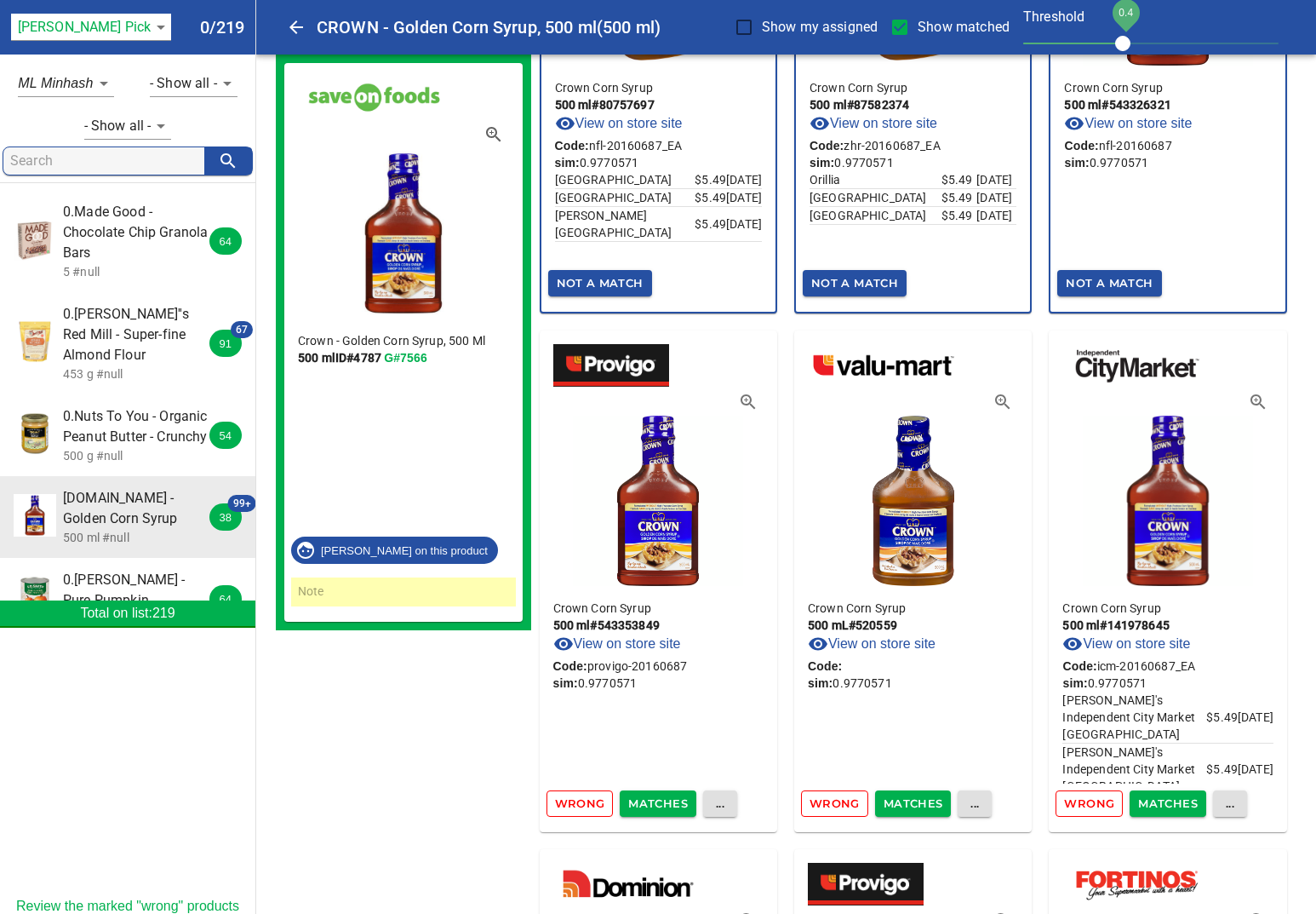
click at [648, 805] on span "Matches" at bounding box center [658, 803] width 60 height 19
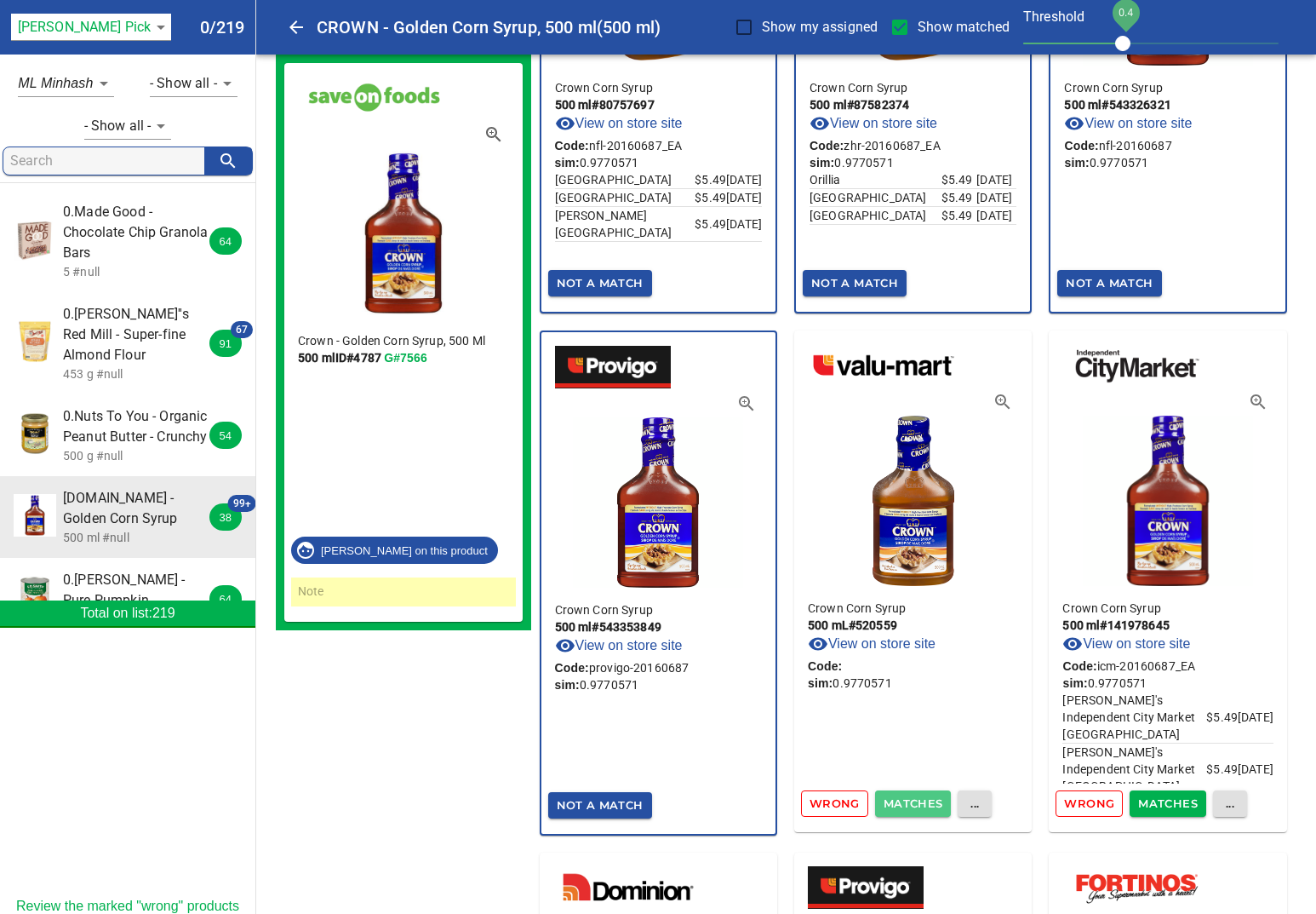
click at [923, 799] on span "Matches" at bounding box center [913, 803] width 60 height 19
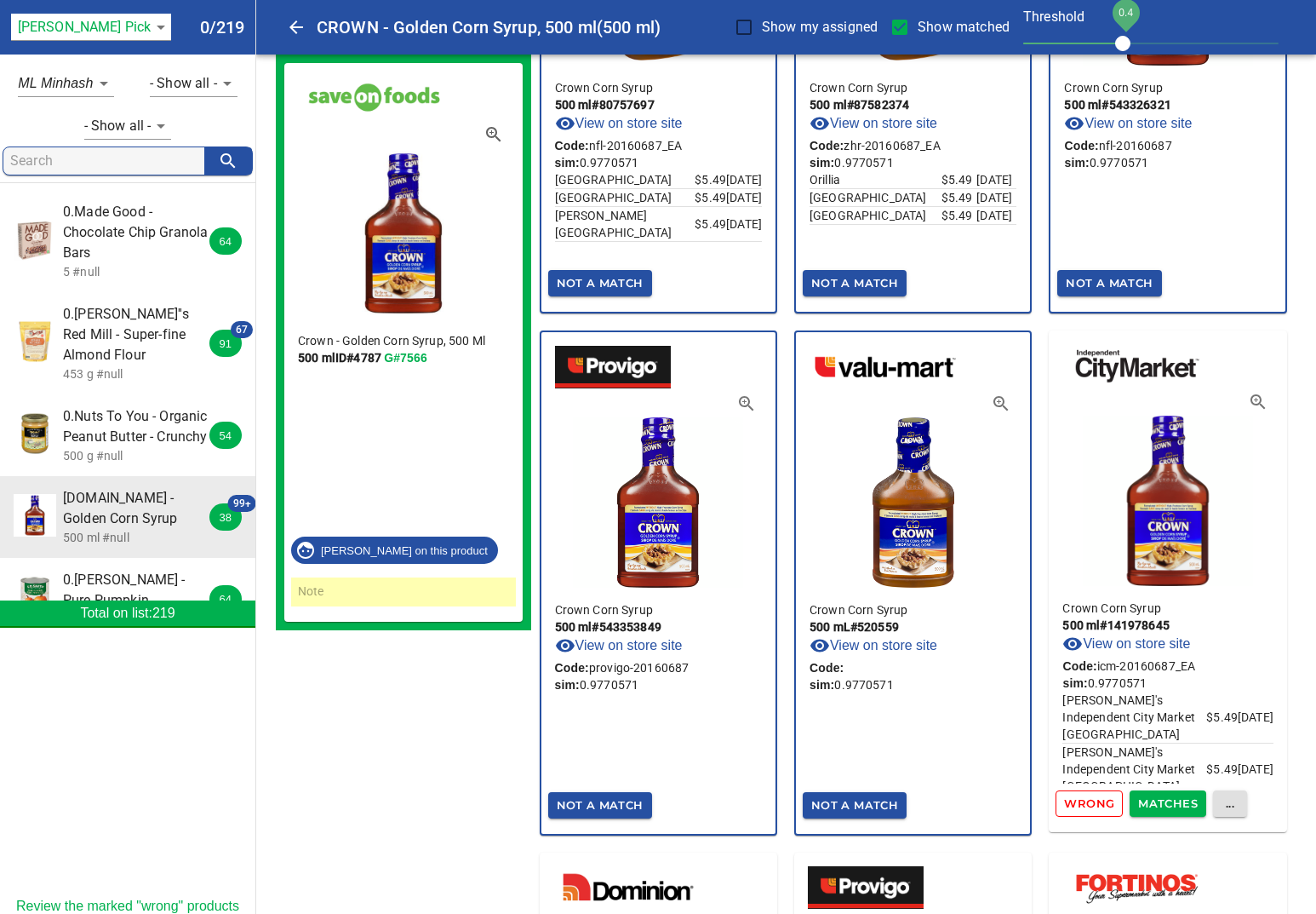
click at [1157, 807] on span "Matches" at bounding box center [1168, 803] width 60 height 19
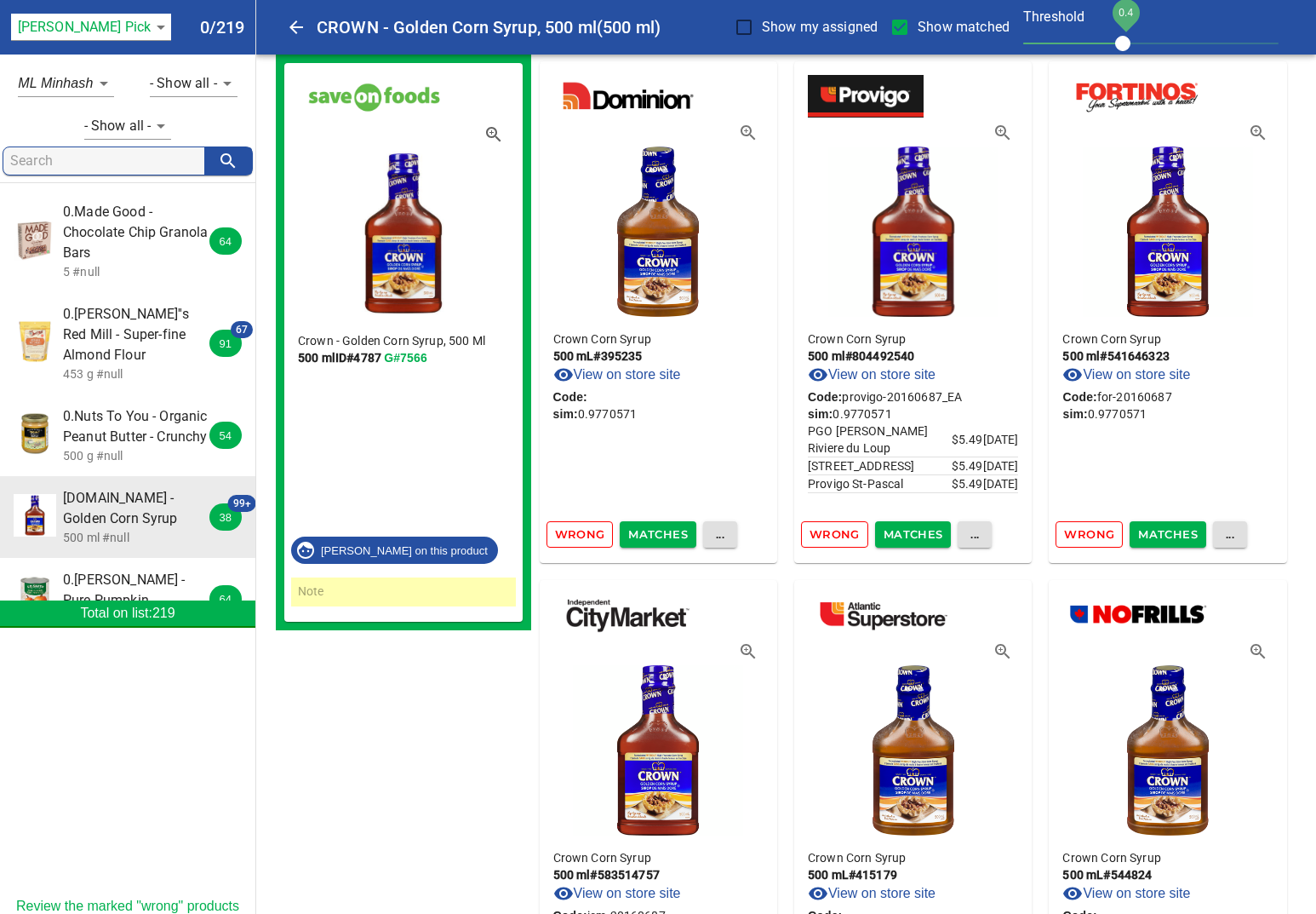
scroll to position [9609, 0]
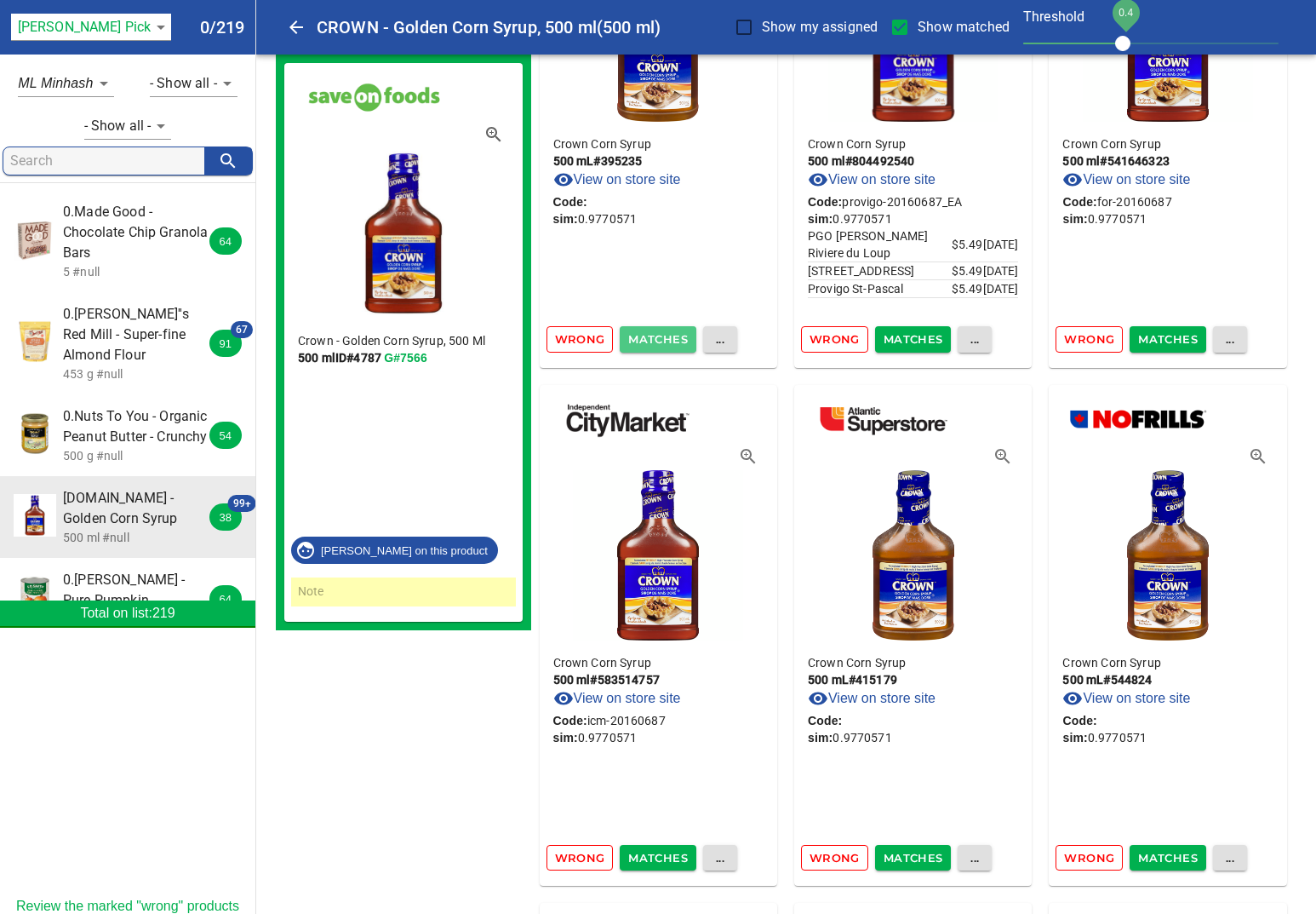
click at [637, 340] on span "Matches" at bounding box center [658, 339] width 60 height 19
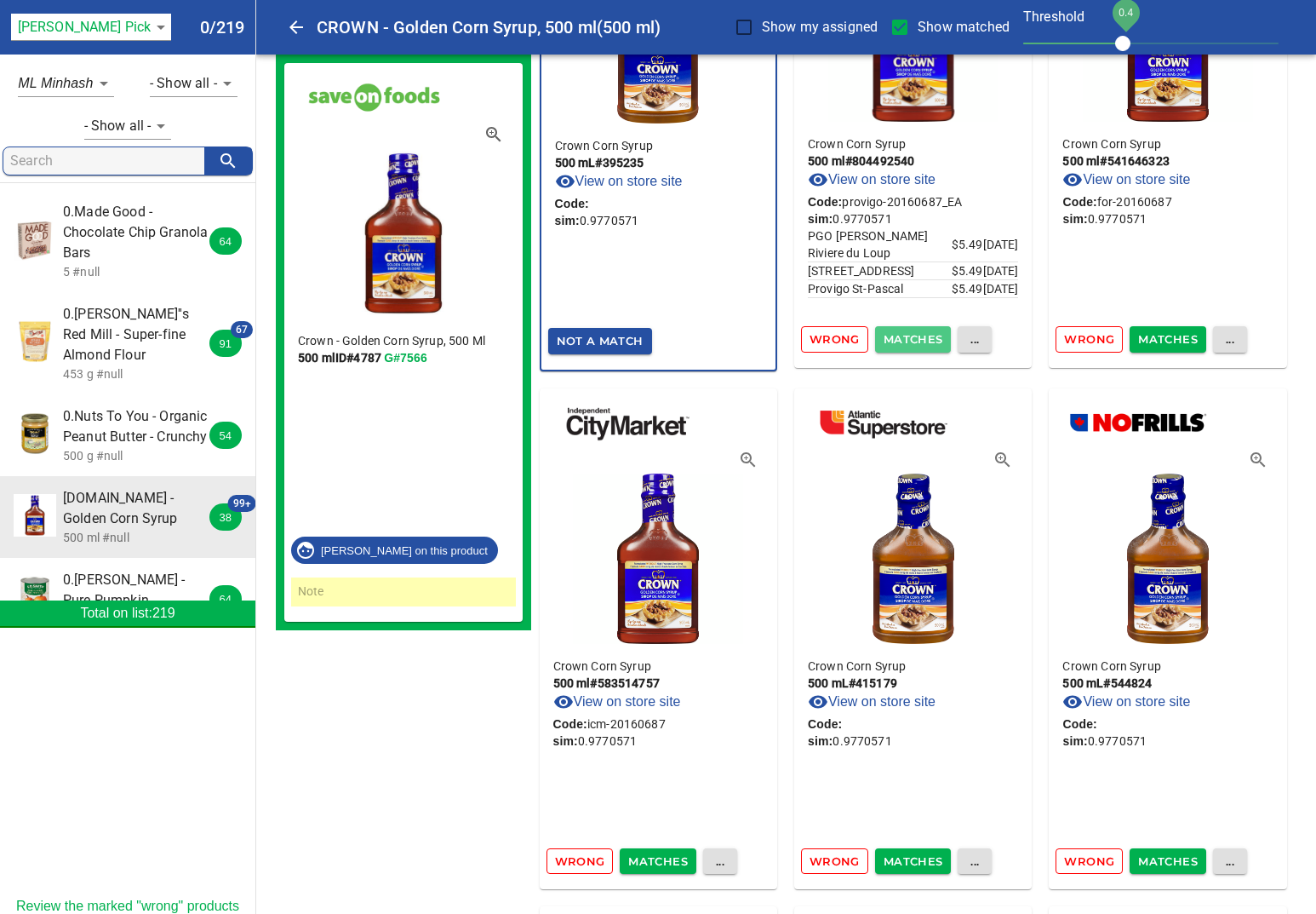
click at [908, 342] on span "Matches" at bounding box center [913, 339] width 60 height 19
click at [1151, 342] on span "Matches" at bounding box center [1168, 339] width 60 height 19
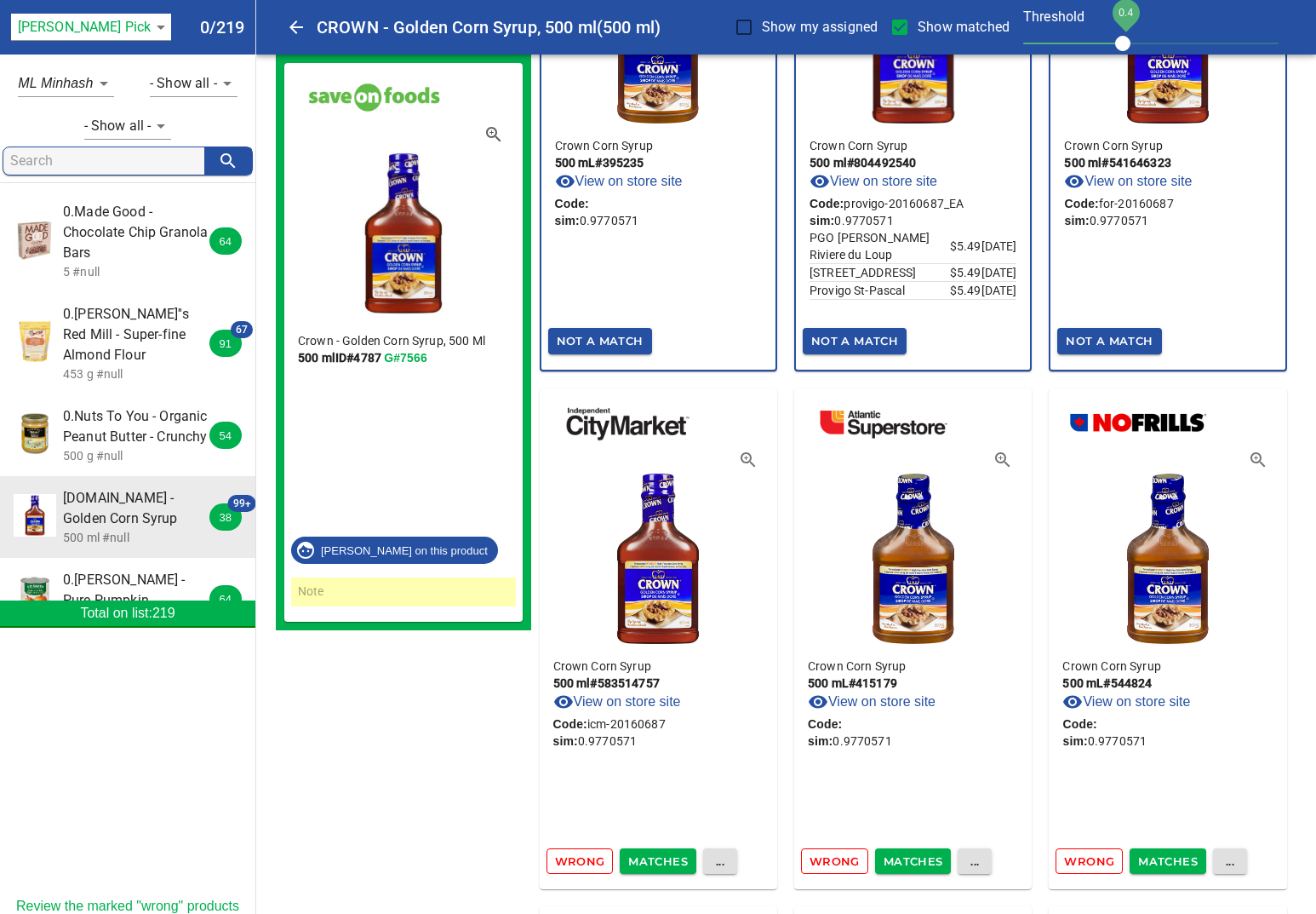
click at [641, 853] on span "Matches" at bounding box center [658, 861] width 60 height 19
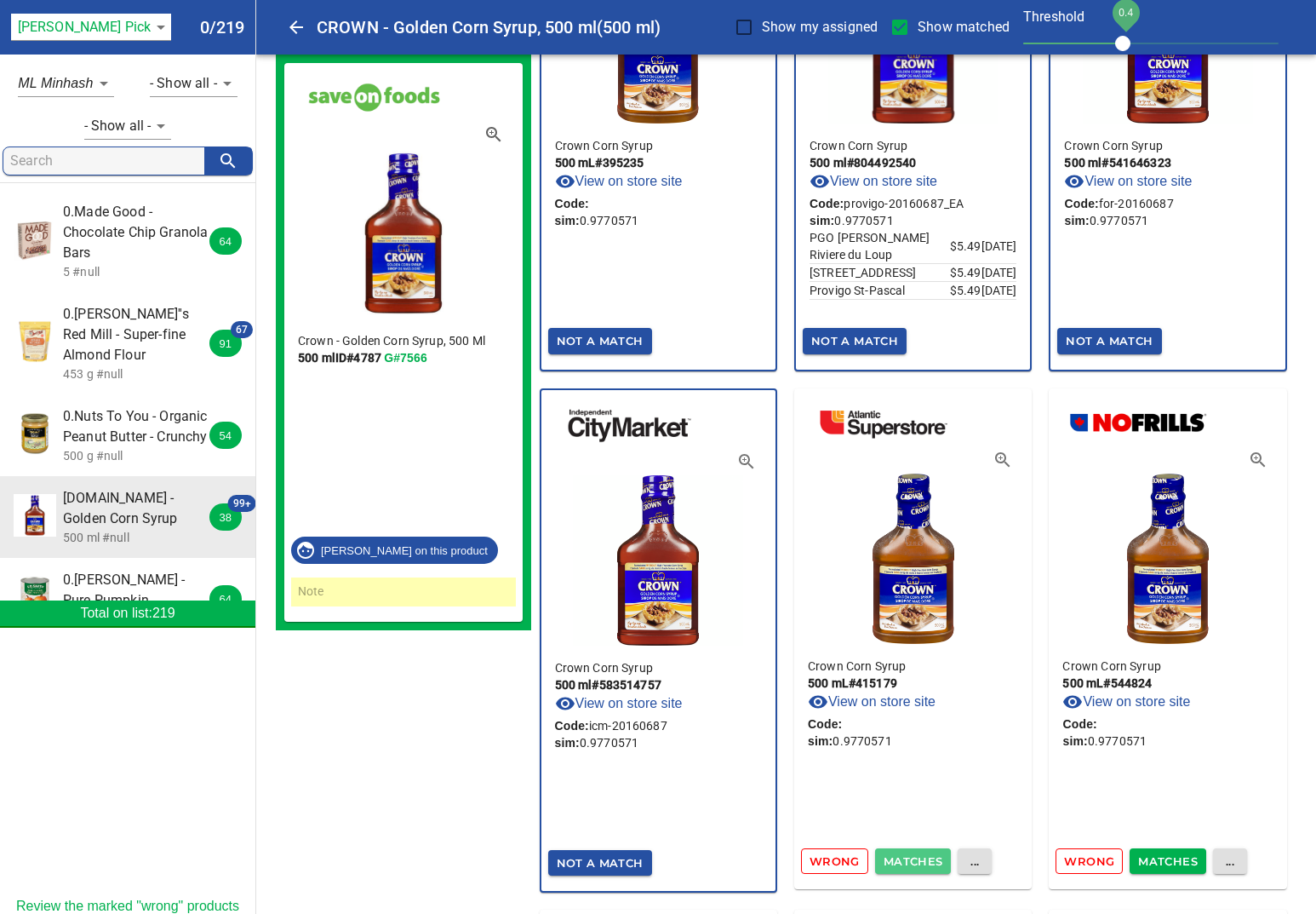
click at [888, 854] on span "Matches" at bounding box center [913, 861] width 60 height 19
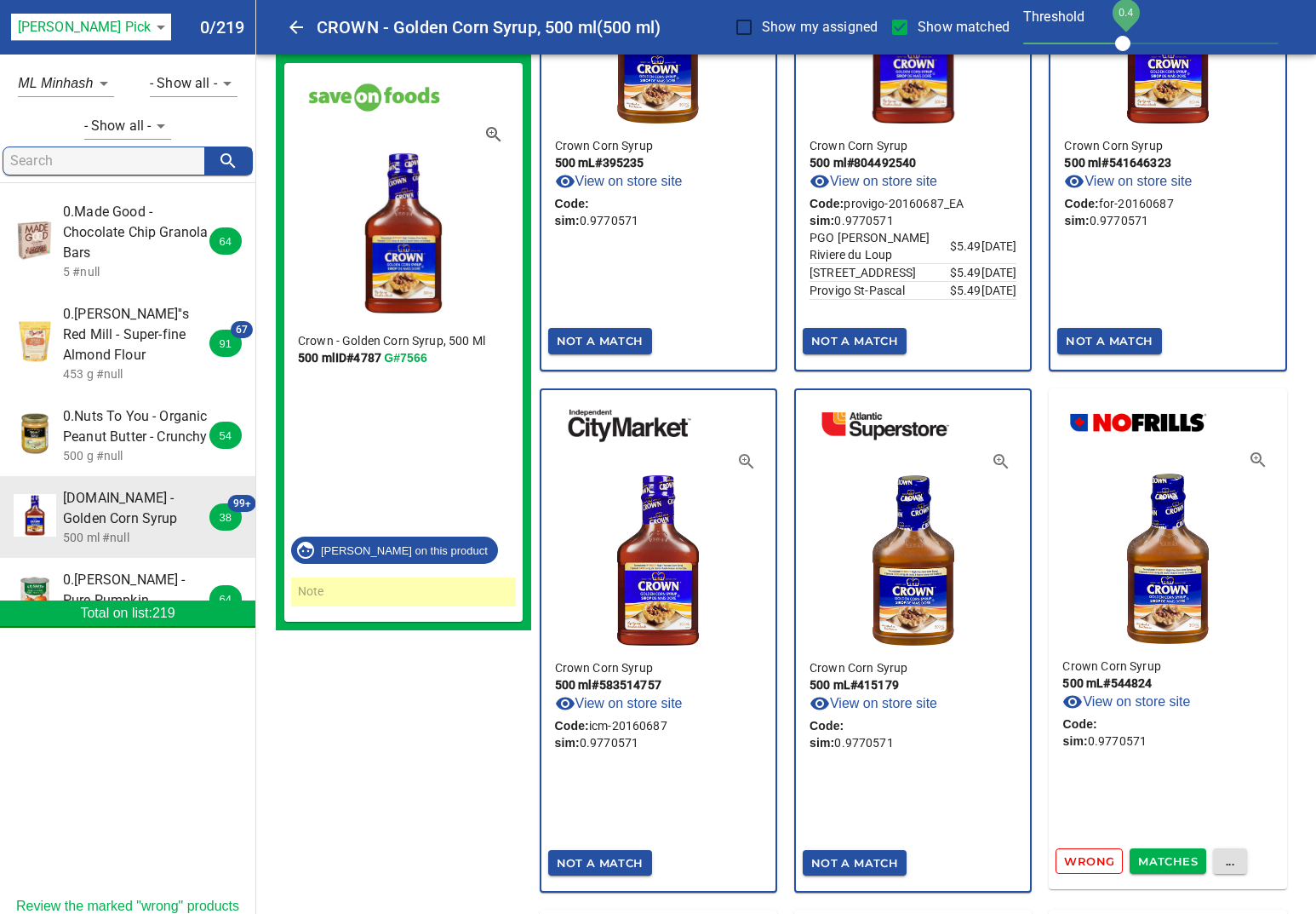
click at [1151, 844] on div "Wrong Matches ..." at bounding box center [1167, 862] width 238 height 40
click at [1151, 857] on span "Matches" at bounding box center [1168, 861] width 60 height 19
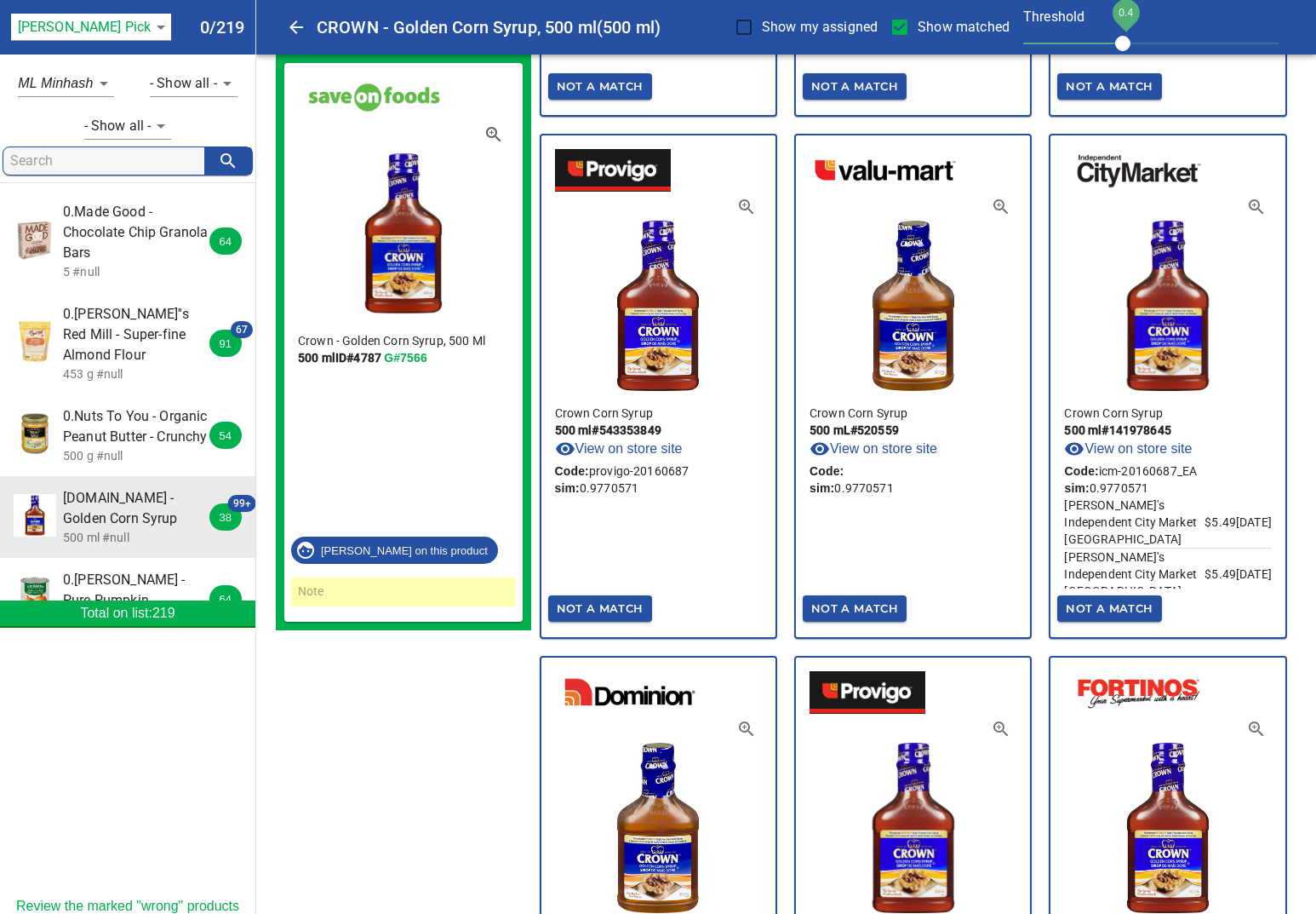
scroll to position [8802, 0]
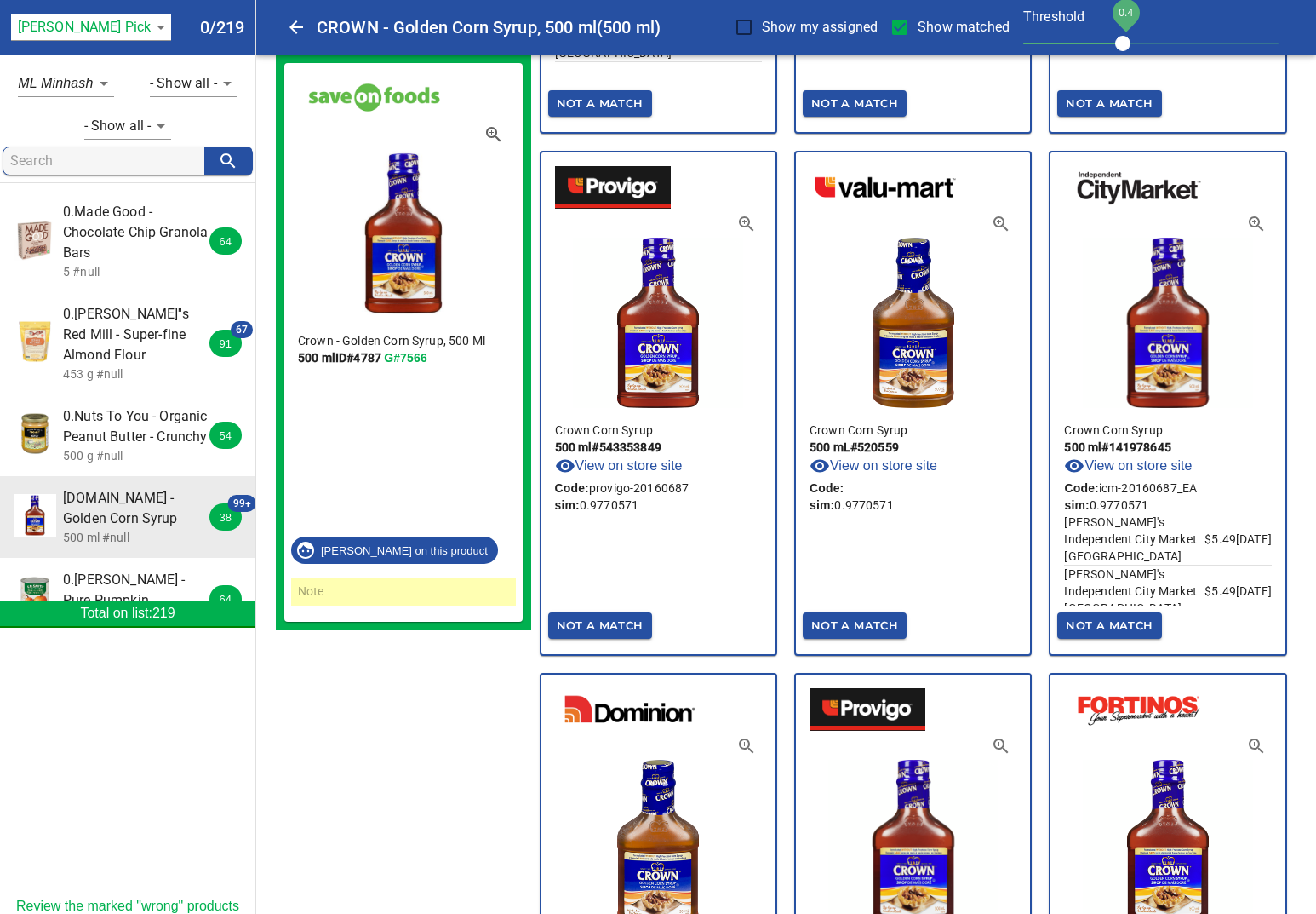
click at [78, 904] on link "Review the marked "wrong" products" at bounding box center [128, 906] width 223 height 16
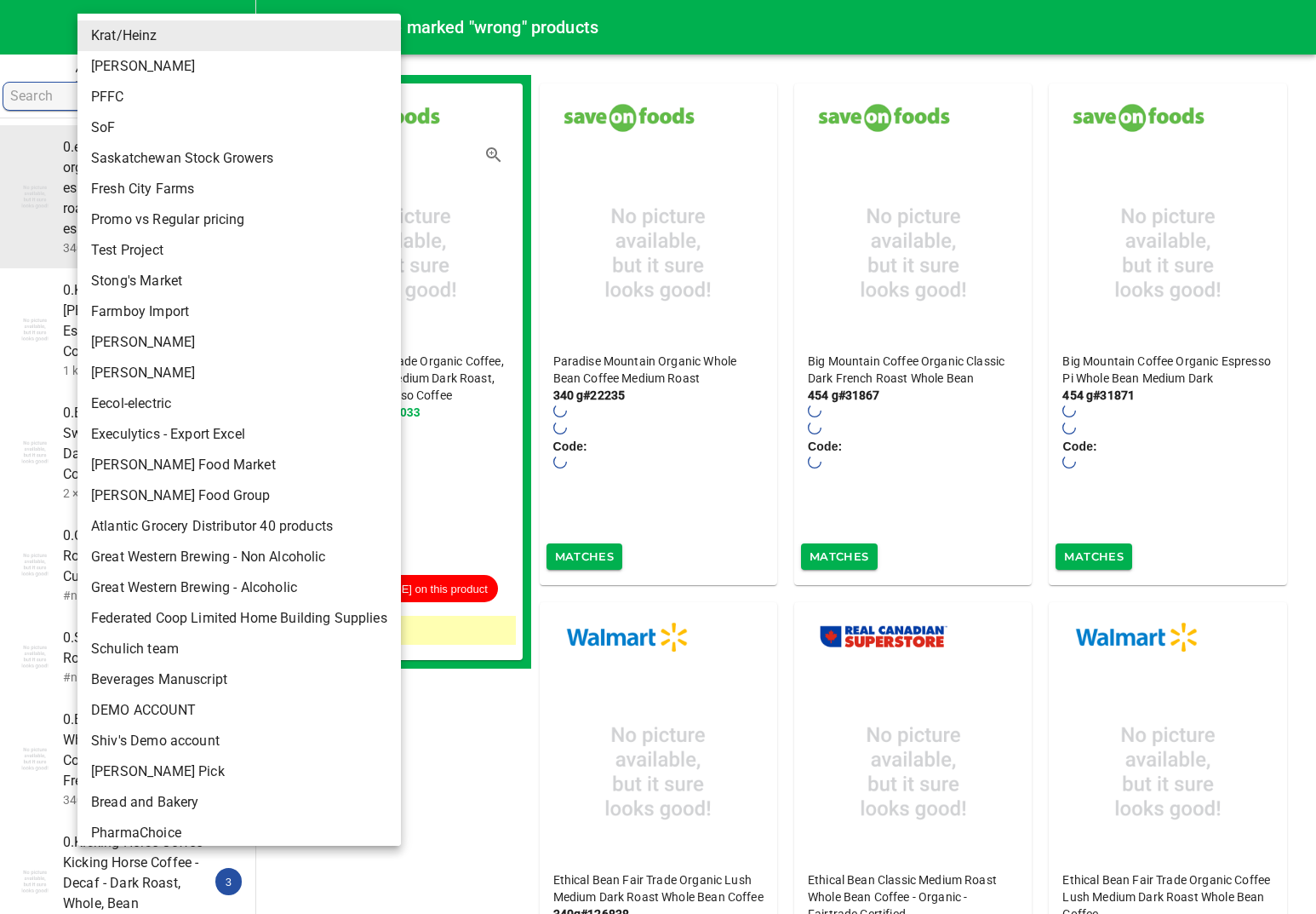
click at [112, 772] on li "[PERSON_NAME] Pick" at bounding box center [239, 771] width 324 height 30
type input "137"
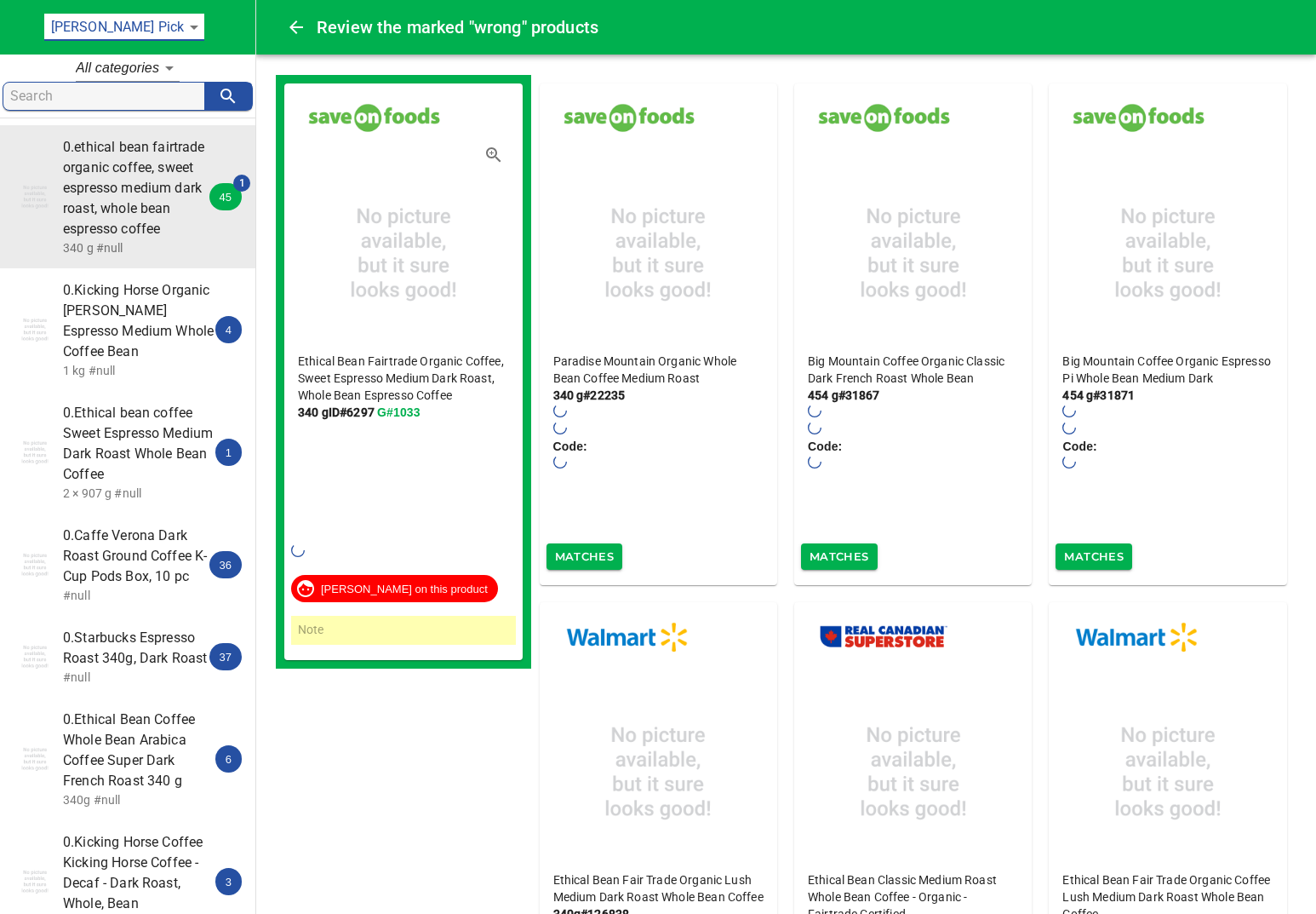
click at [109, 96] on input "search" at bounding box center [107, 96] width 195 height 28
type input "corn"
